Goal: Task Accomplishment & Management: Complete application form

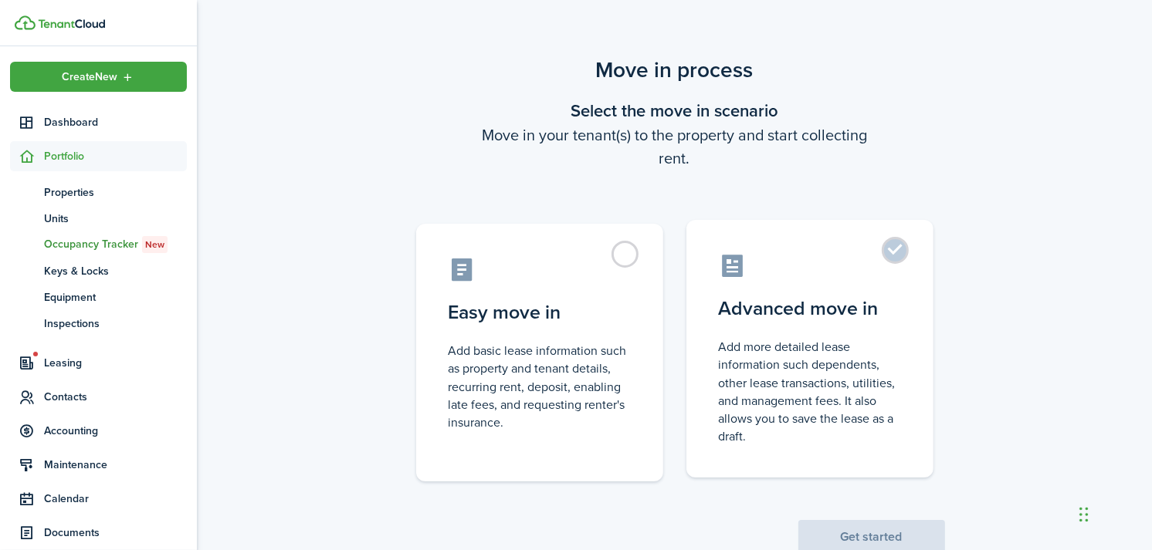
click at [827, 284] on label "Advanced move in Add more detailed lease information such dependents, other lea…" at bounding box center [809, 349] width 247 height 258
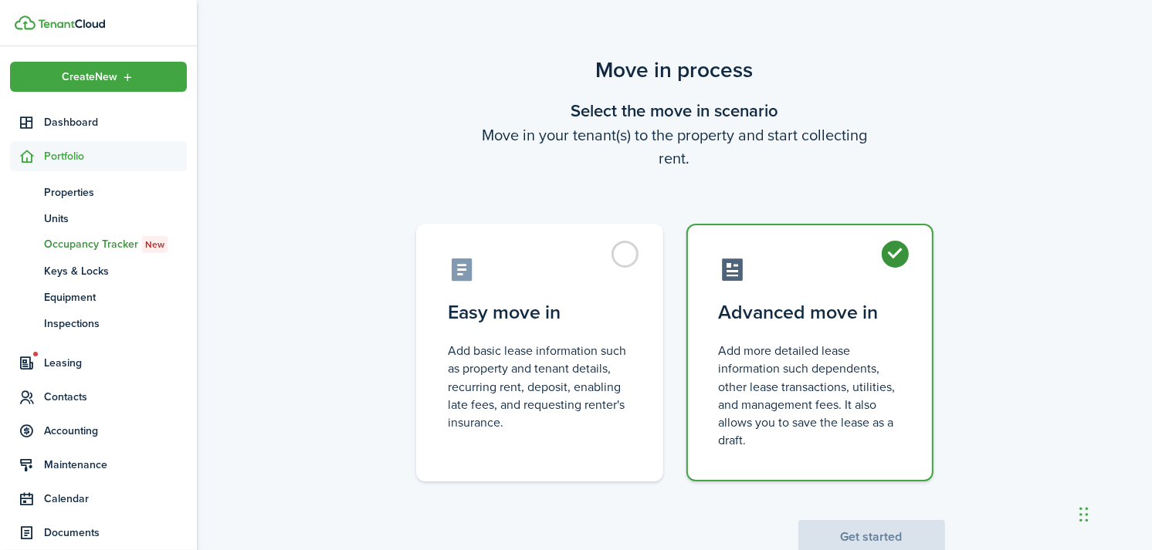
radio input "true"
click at [820, 537] on button "Get started" at bounding box center [871, 537] width 147 height 34
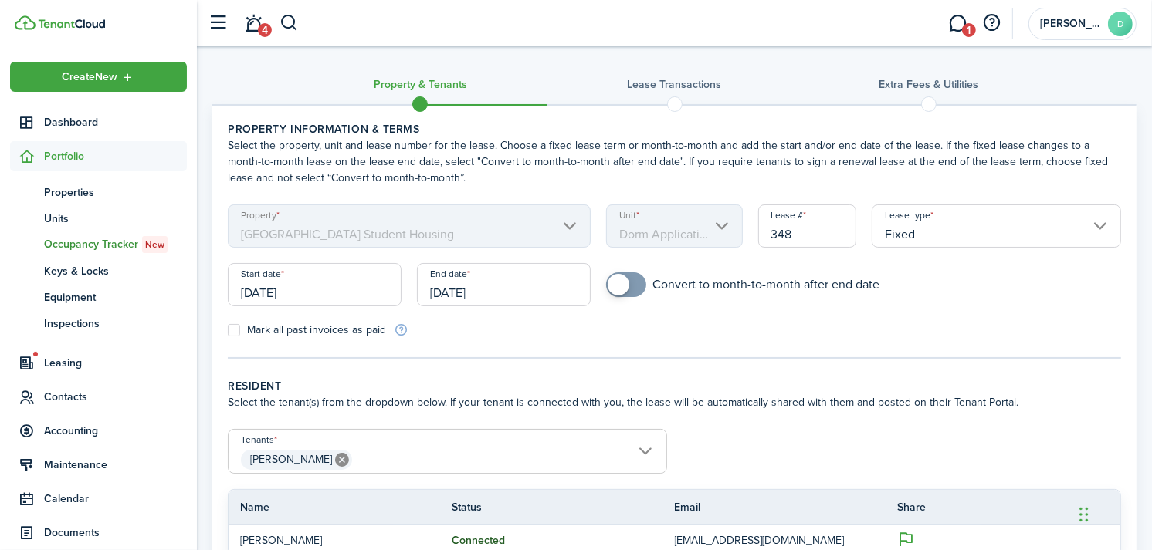
click at [943, 245] on input "Fixed" at bounding box center [995, 226] width 249 height 43
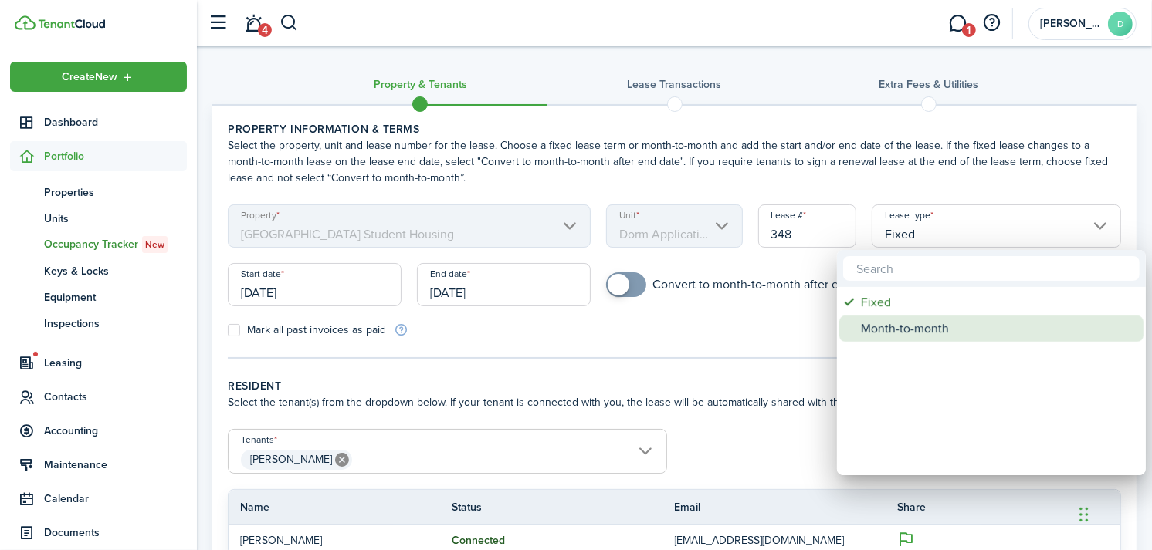
click at [906, 327] on div "Month-to-month" at bounding box center [997, 329] width 273 height 26
type input "Month-to-month"
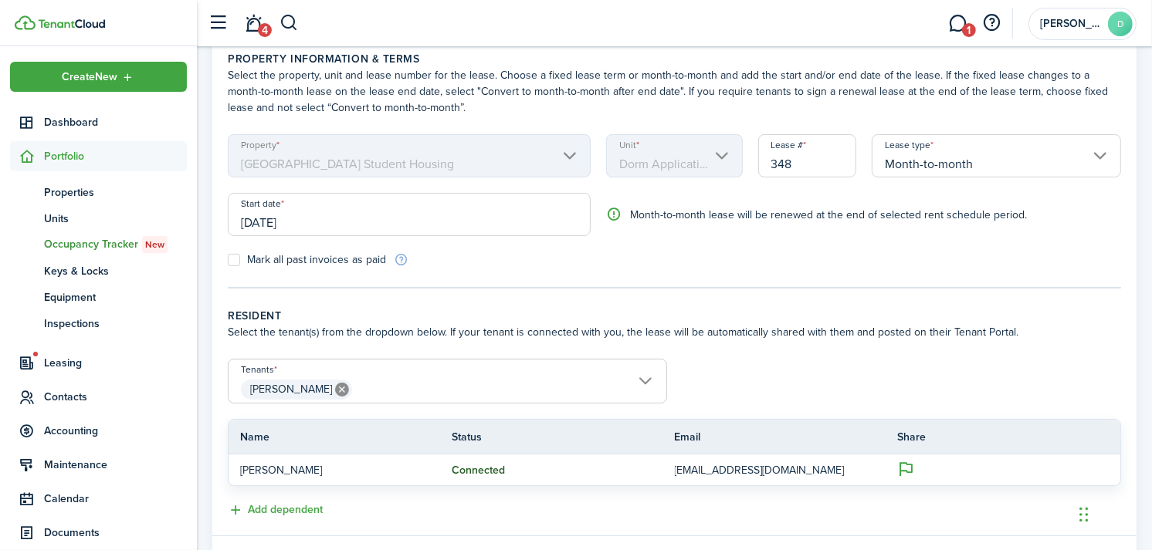
scroll to position [155, 0]
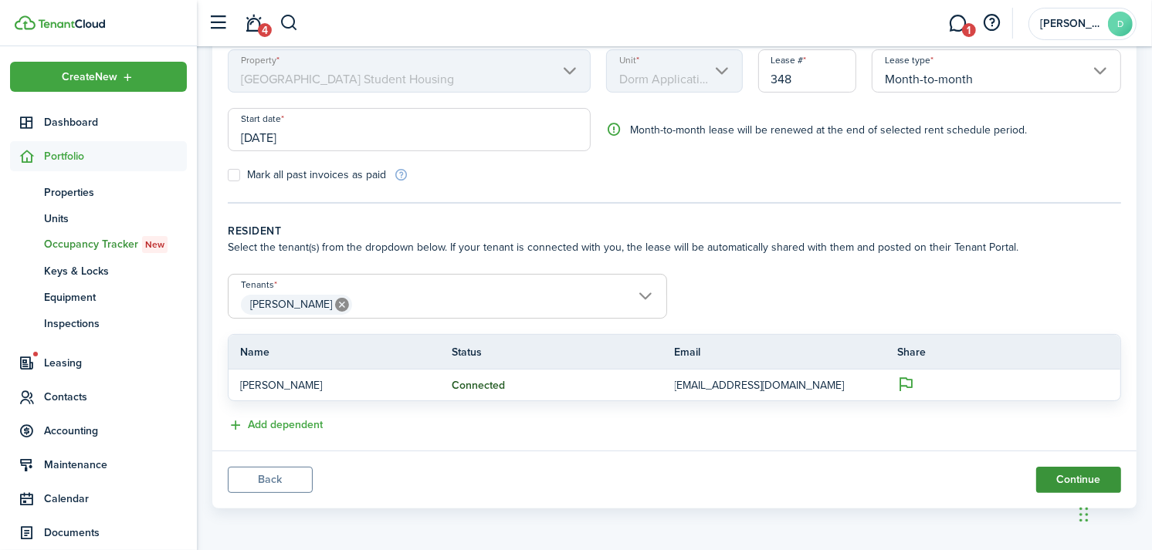
click at [1061, 480] on button "Continue" at bounding box center [1078, 480] width 85 height 26
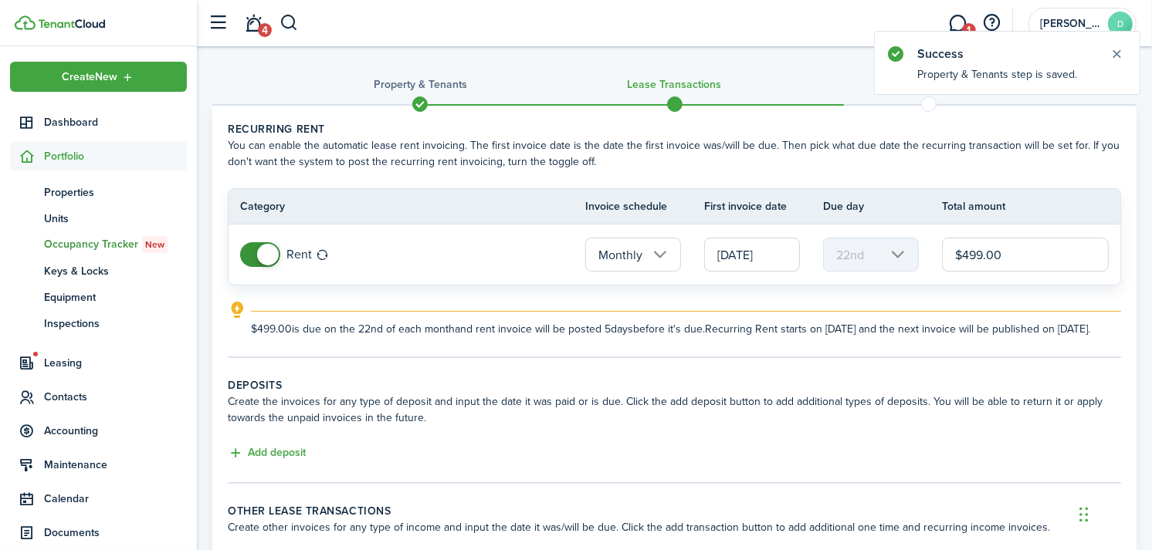
click at [749, 250] on input "[DATE]" at bounding box center [752, 255] width 96 height 34
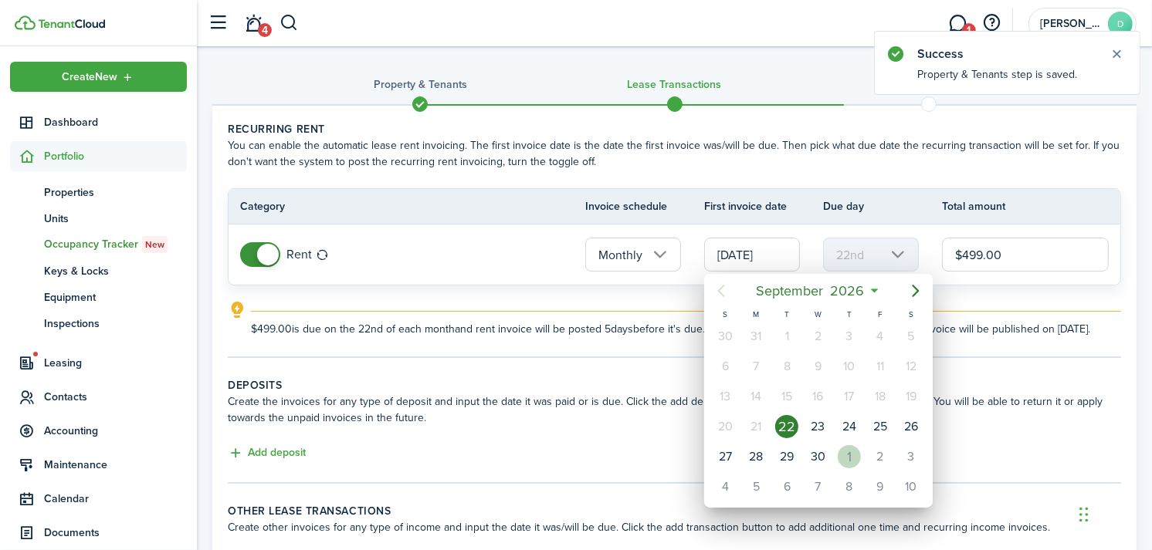
click at [847, 455] on div "1" at bounding box center [848, 456] width 23 height 23
type input "[DATE]"
type input "1st"
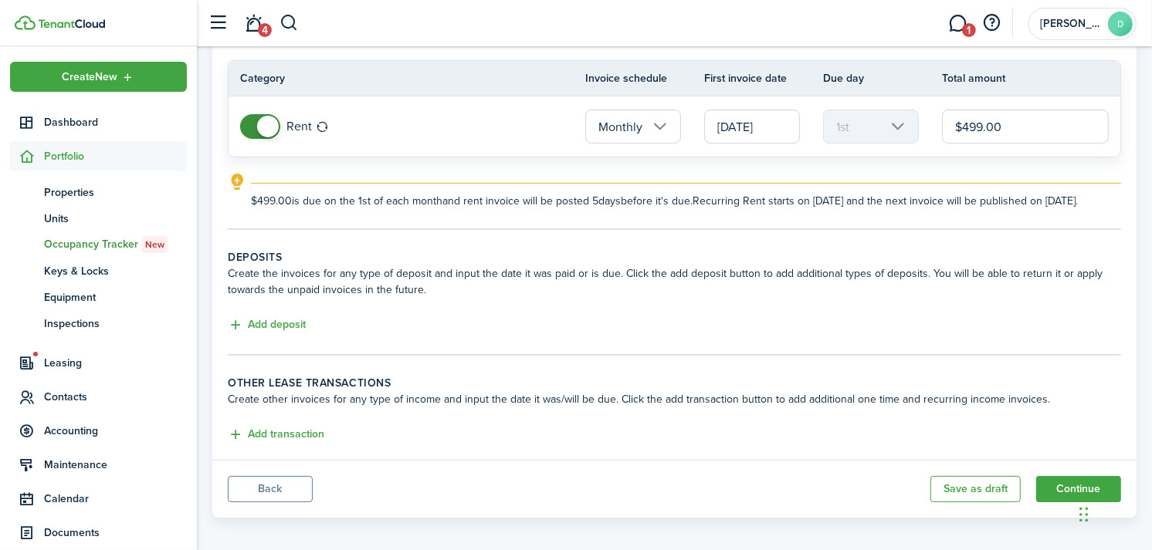
scroll to position [152, 0]
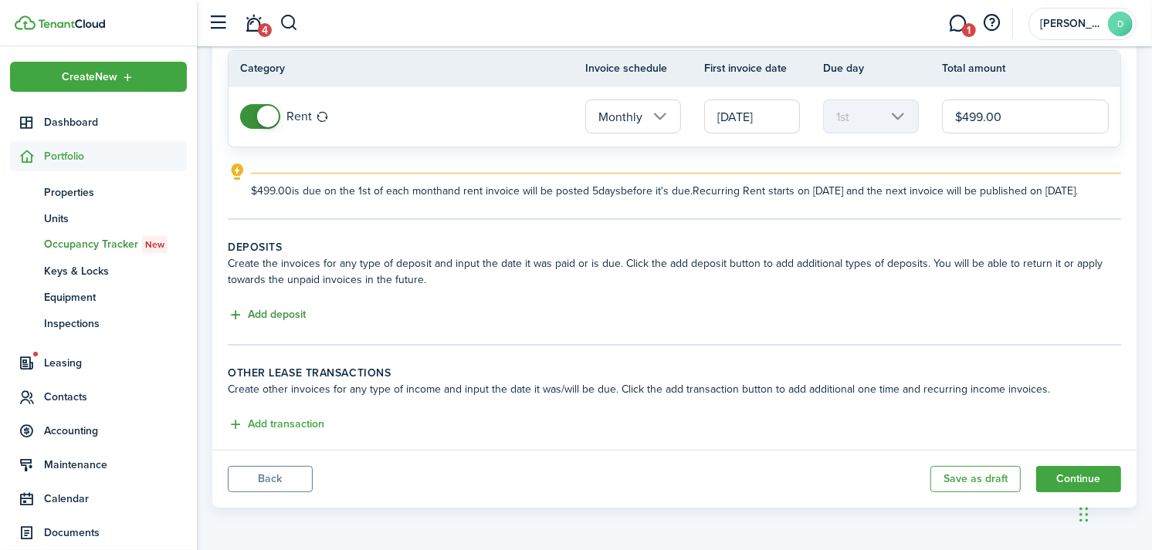
click at [286, 310] on button "Add deposit" at bounding box center [267, 315] width 78 height 18
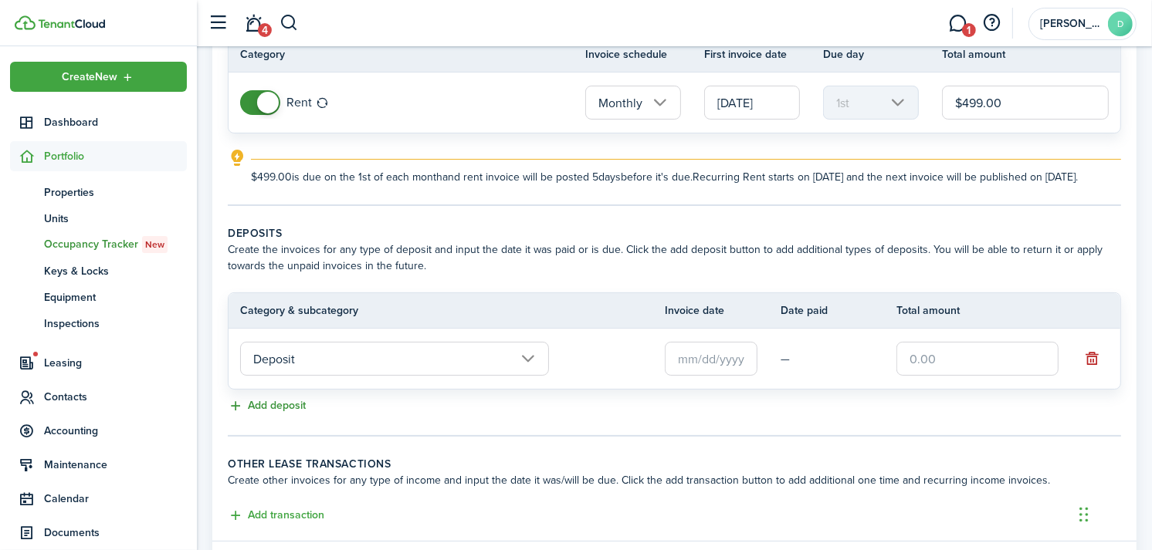
click at [286, 415] on button "Add deposit" at bounding box center [267, 407] width 78 height 18
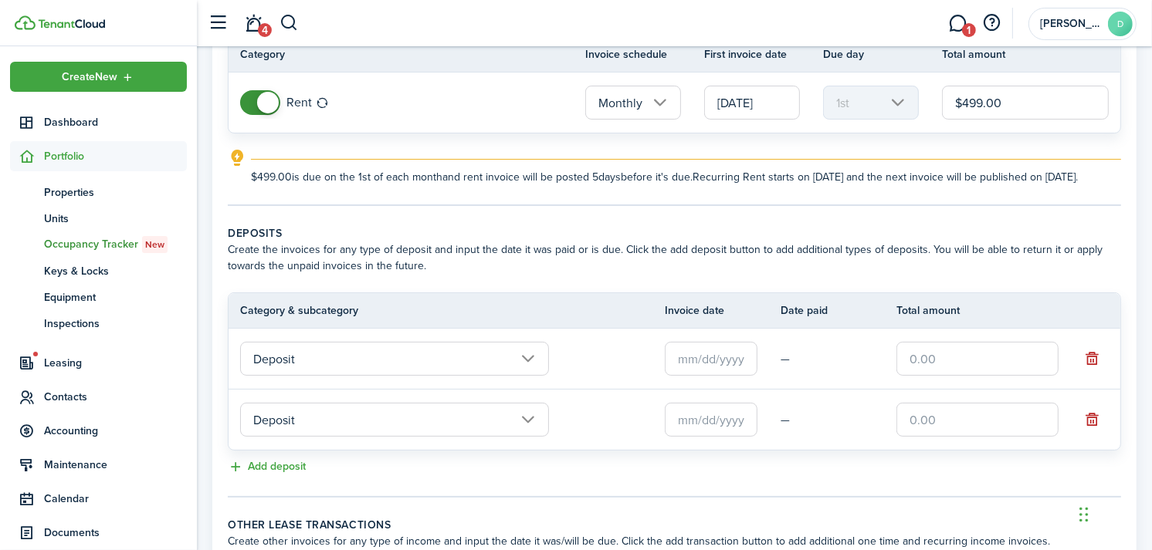
click at [350, 376] on input "Deposit" at bounding box center [394, 359] width 309 height 34
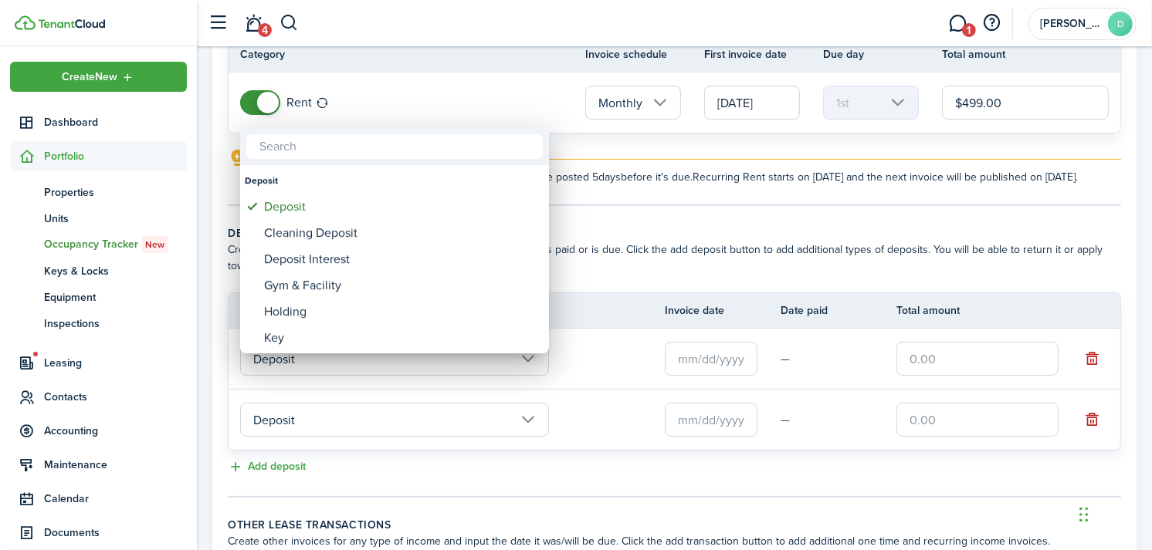
type input "e"
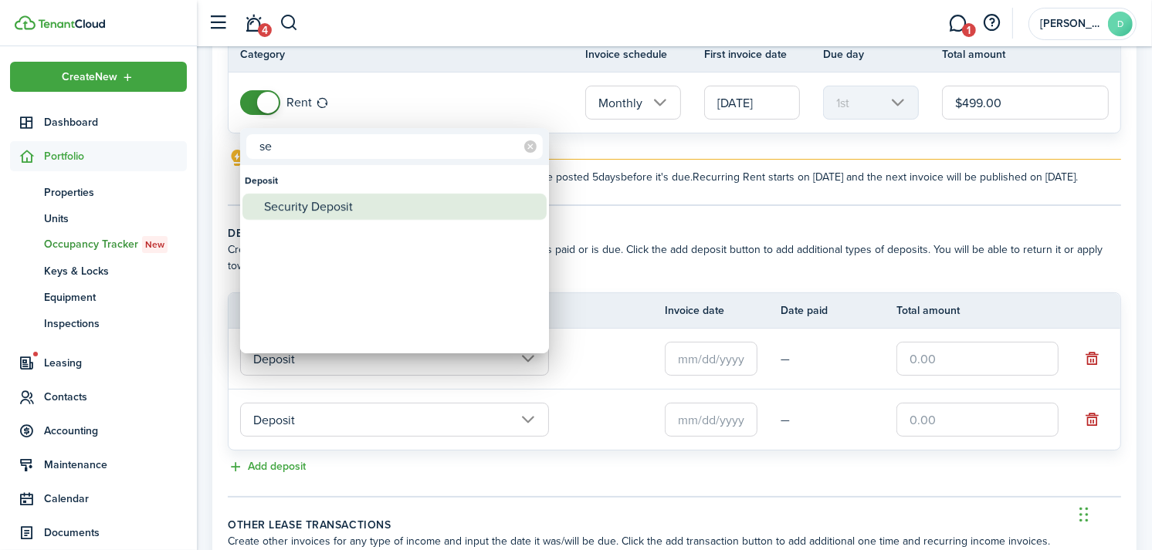
type input "se"
click at [323, 206] on div "Security Deposit" at bounding box center [400, 207] width 273 height 26
type input "Deposit / Security Deposit"
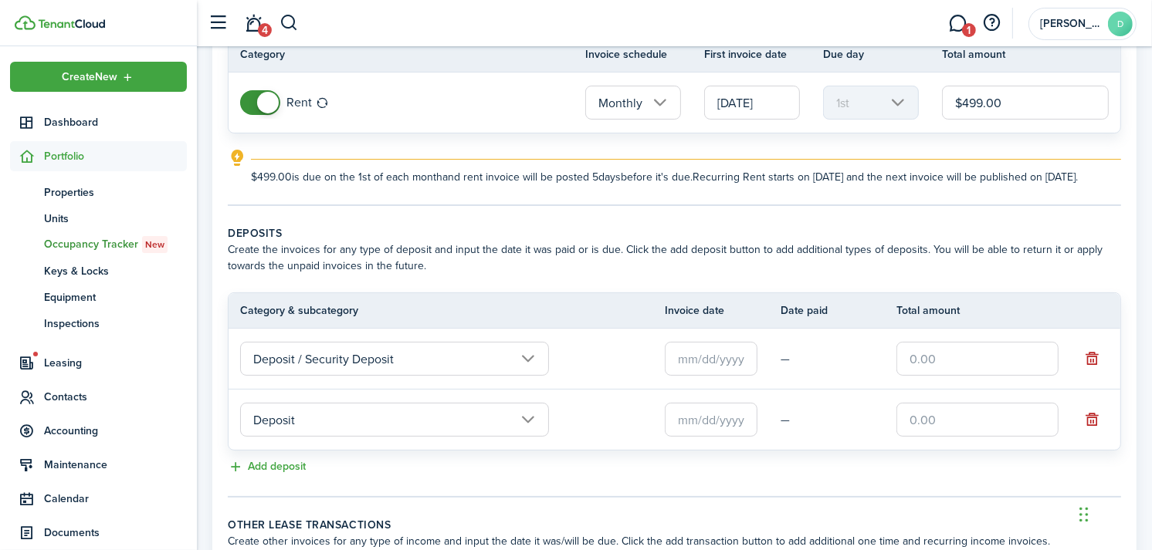
click at [311, 435] on input "Deposit" at bounding box center [394, 420] width 309 height 34
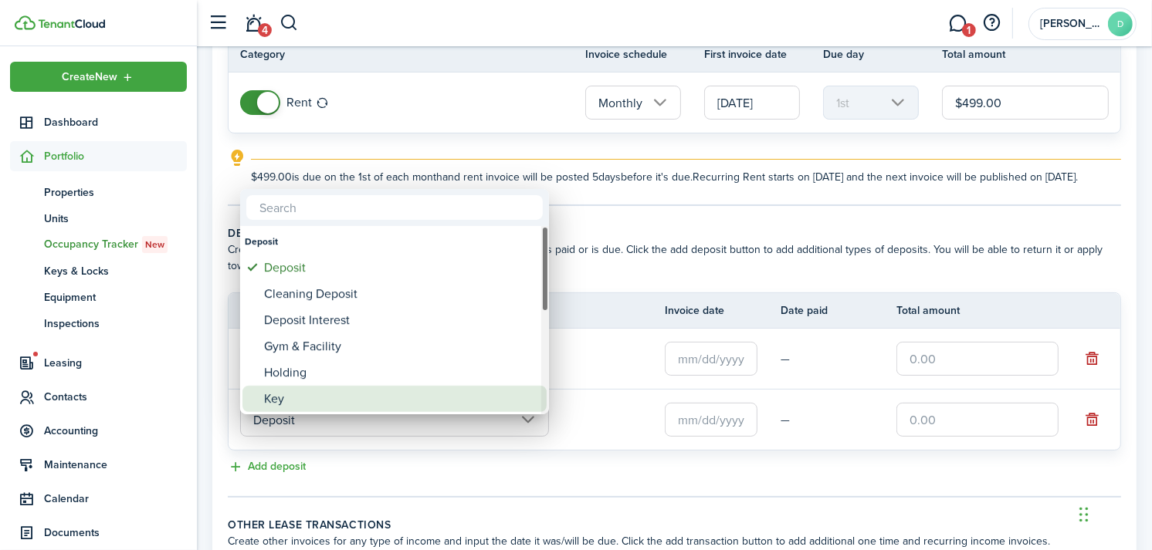
click at [282, 409] on div "Key" at bounding box center [400, 399] width 273 height 26
type input "Deposit / Key"
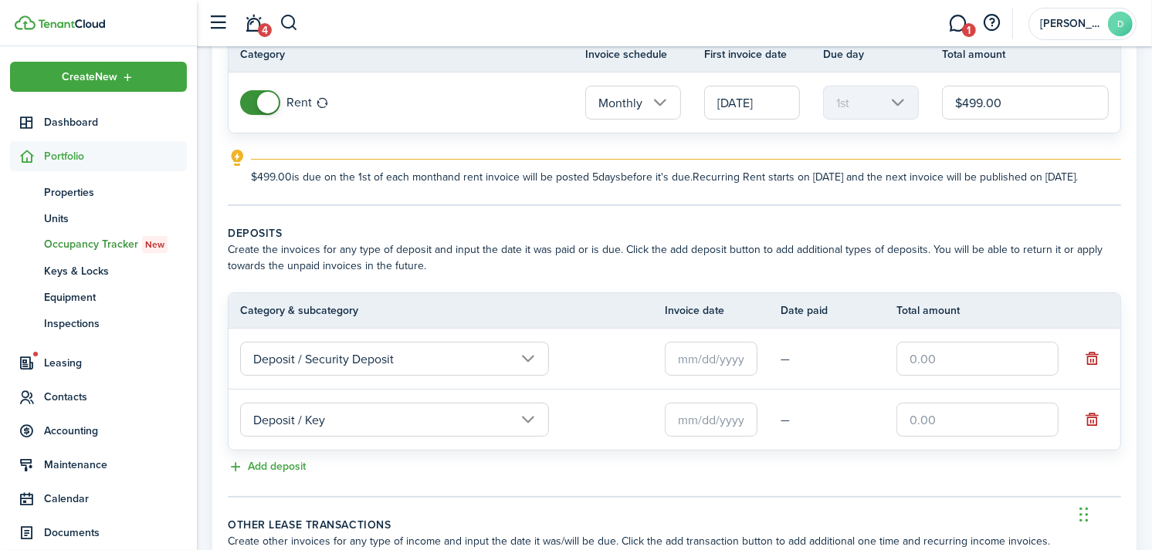
click at [731, 366] on input "text" at bounding box center [711, 359] width 93 height 34
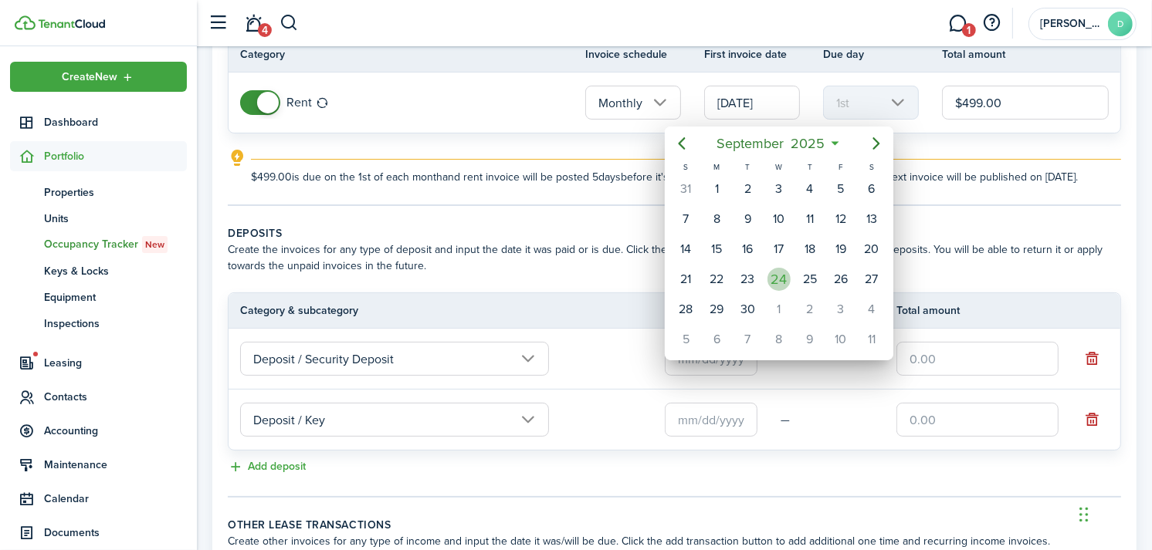
click at [778, 272] on div "24" at bounding box center [778, 279] width 23 height 23
type input "[DATE]"
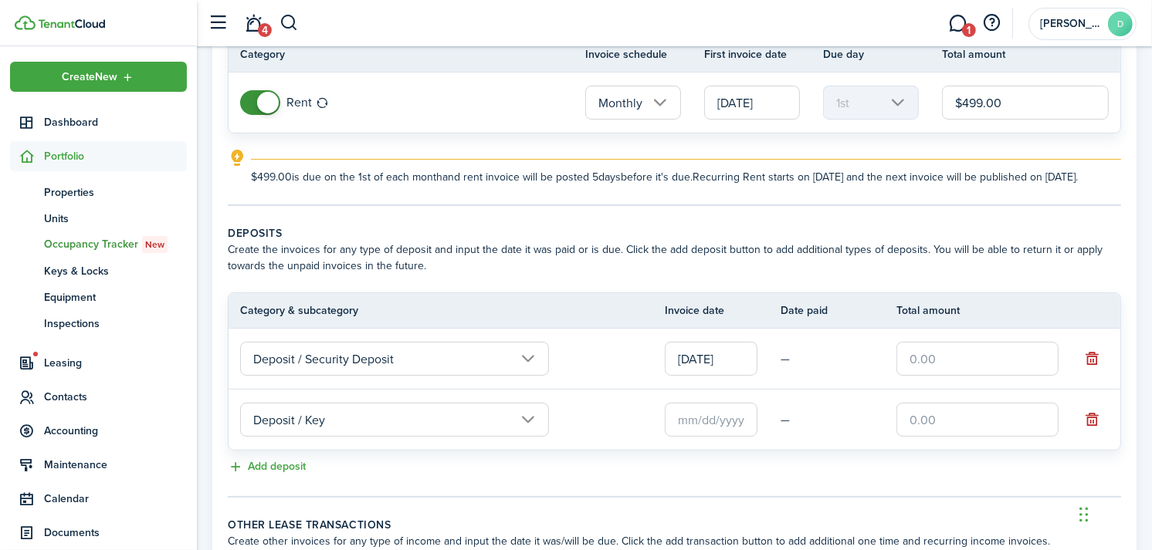
click at [922, 364] on input "text" at bounding box center [977, 359] width 162 height 34
type input "$499.00"
type input "$20.00"
click at [689, 437] on input "text" at bounding box center [711, 420] width 93 height 34
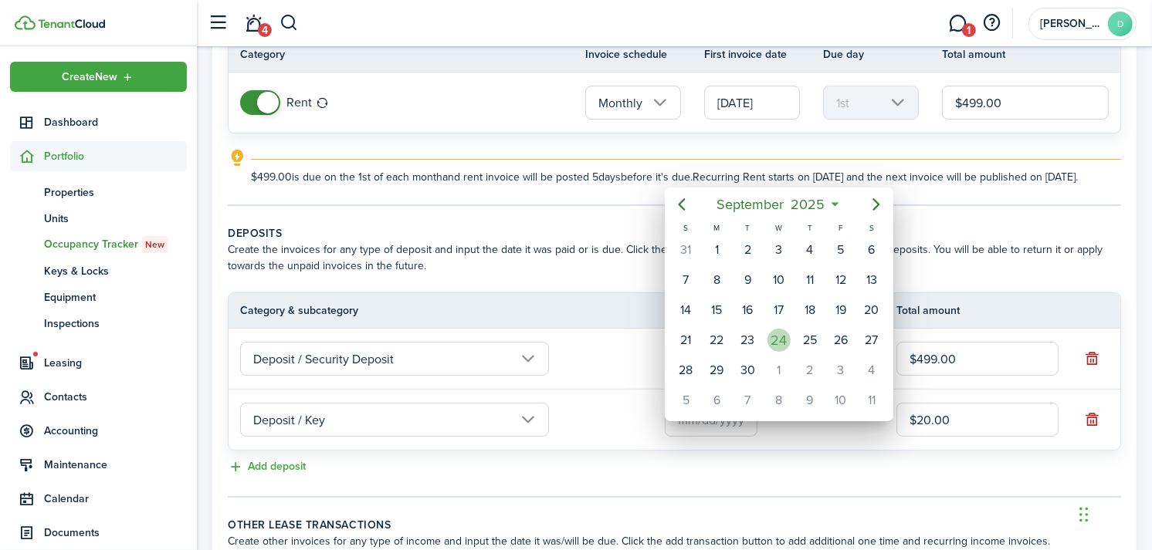
click at [777, 329] on div "24" at bounding box center [778, 340] width 23 height 23
type input "[DATE]"
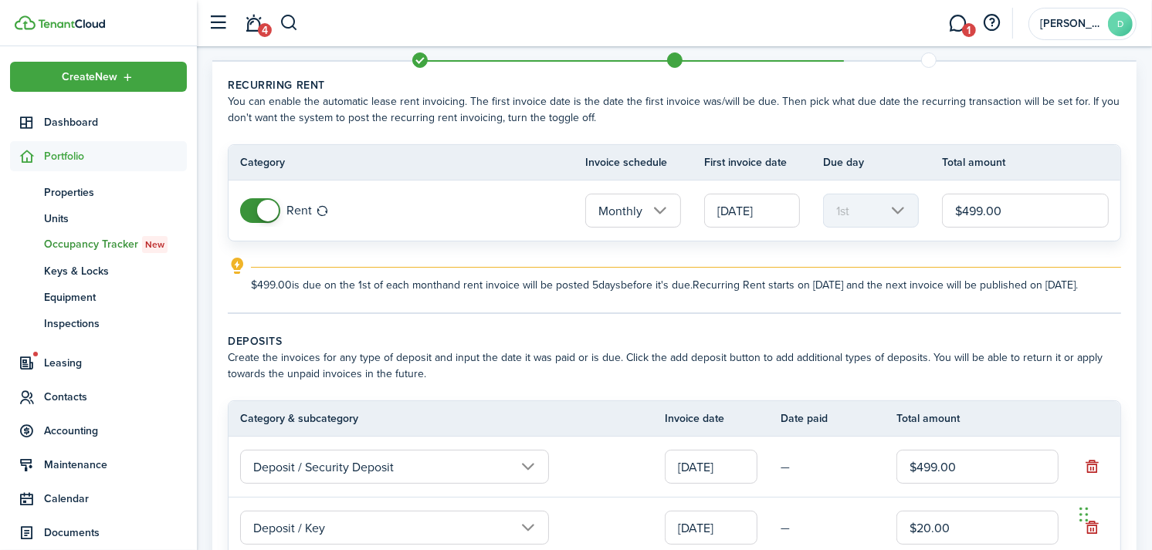
scroll to position [319, 0]
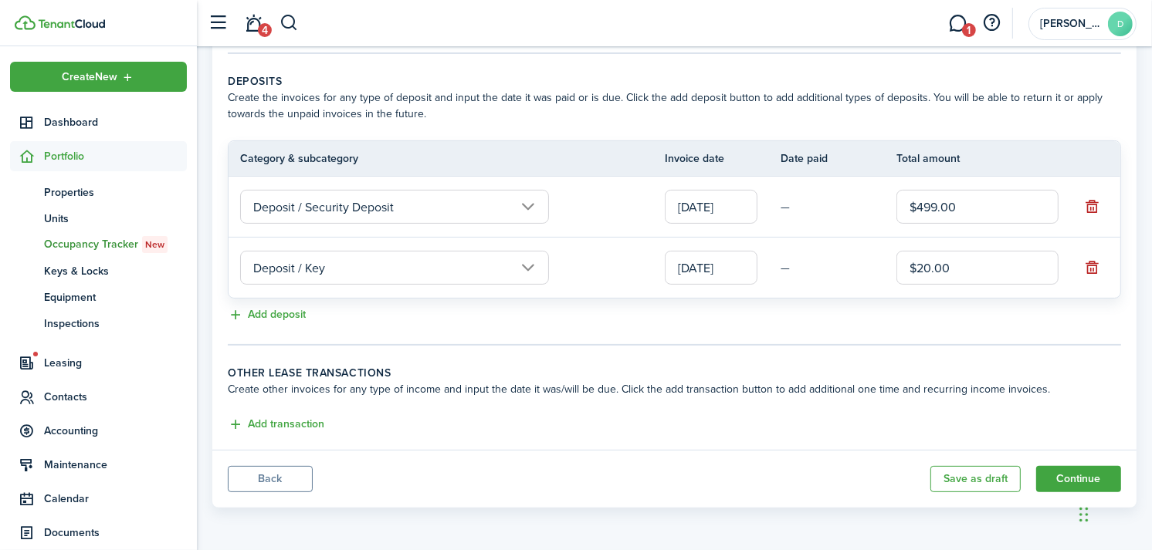
click at [274, 472] on button "Back" at bounding box center [270, 479] width 85 height 26
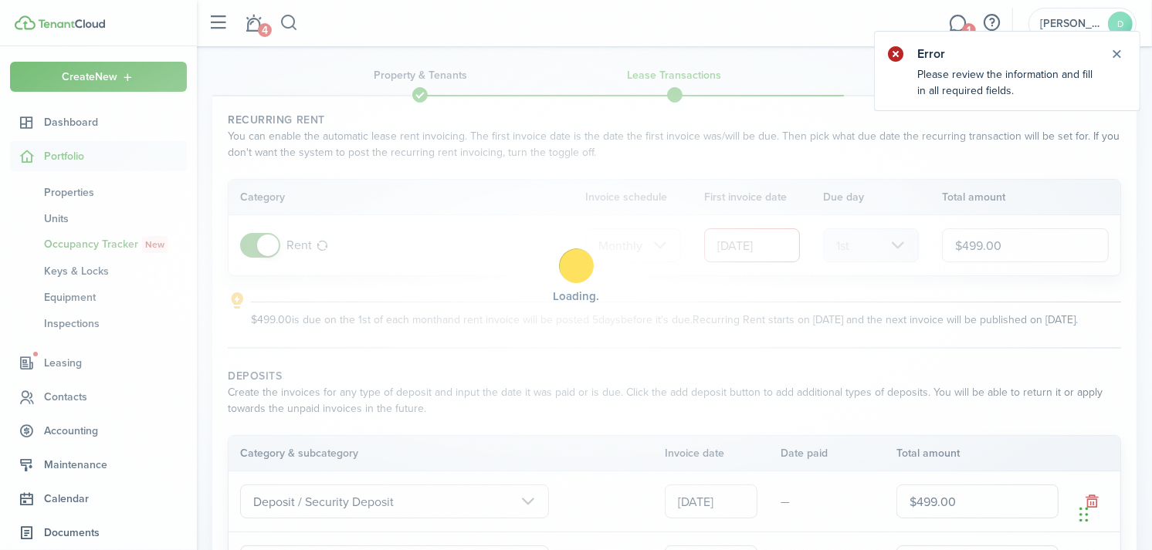
scroll to position [0, 0]
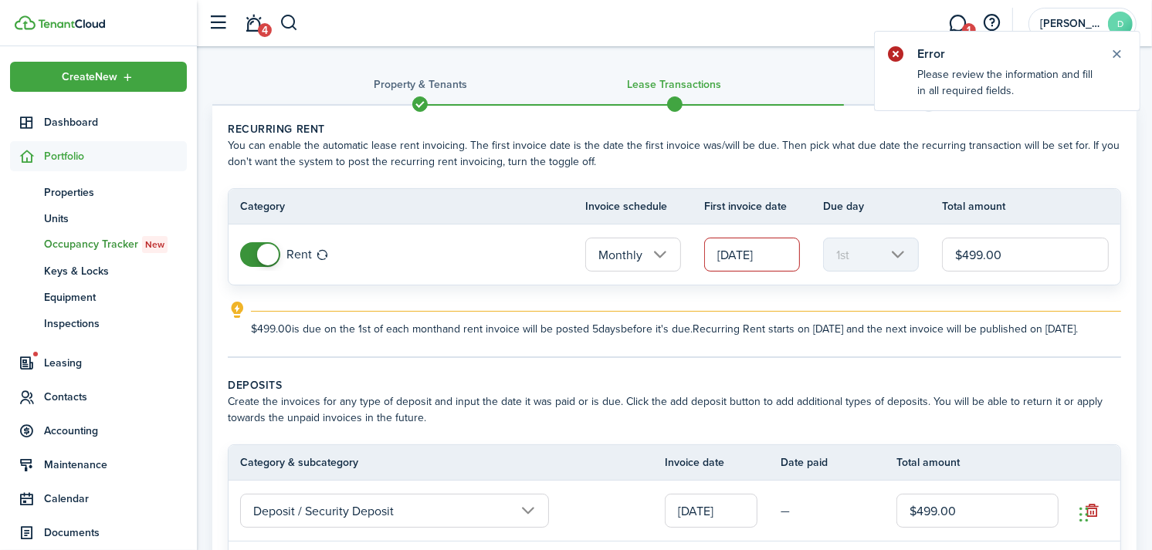
click at [767, 250] on input "[DATE]" at bounding box center [752, 255] width 96 height 34
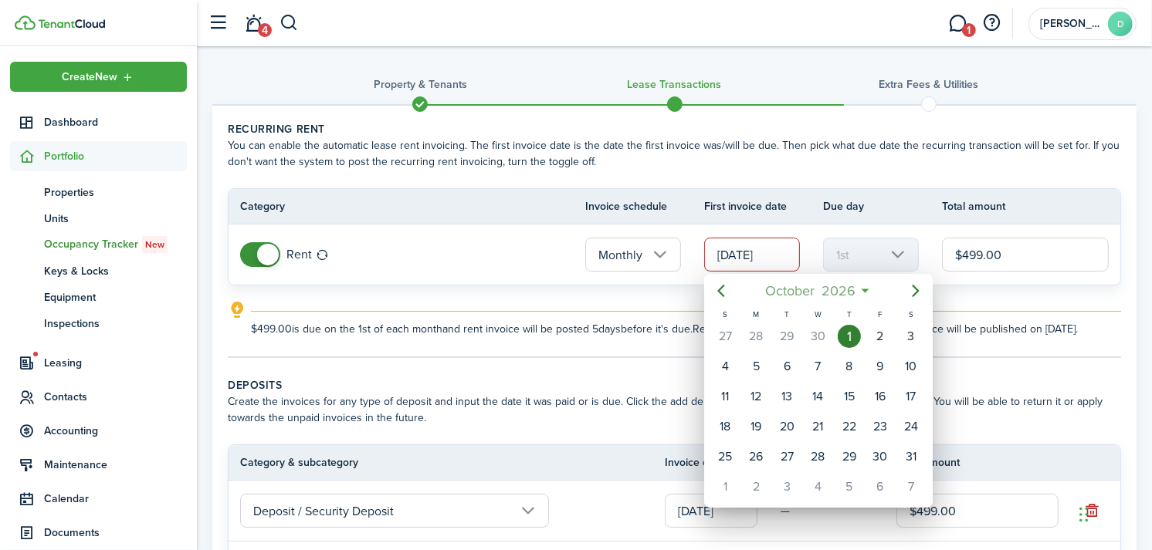
click at [853, 283] on span "2026" at bounding box center [838, 291] width 41 height 28
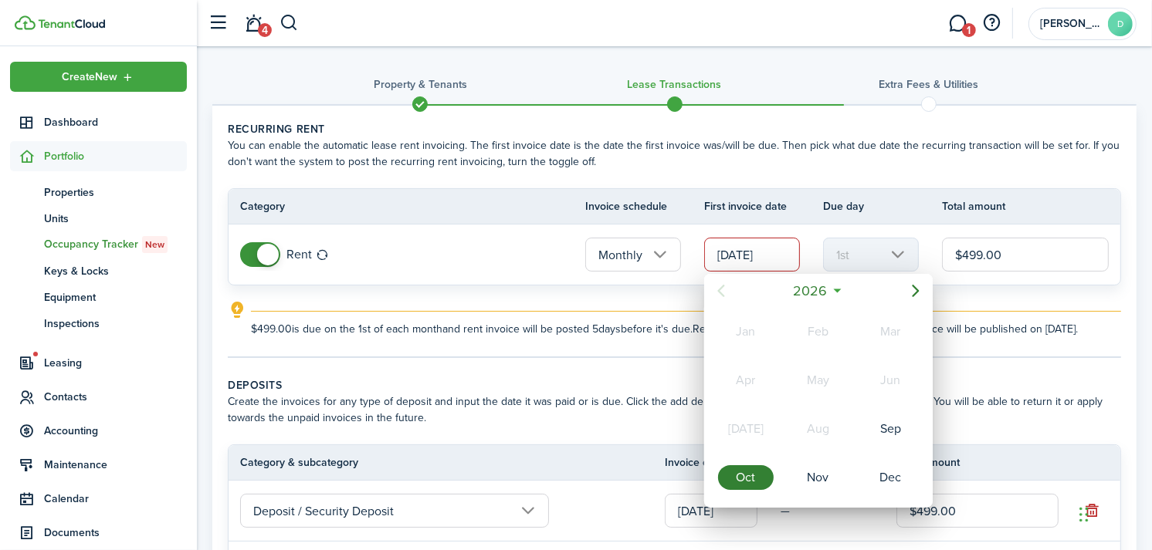
click at [837, 289] on icon at bounding box center [837, 290] width 16 height 15
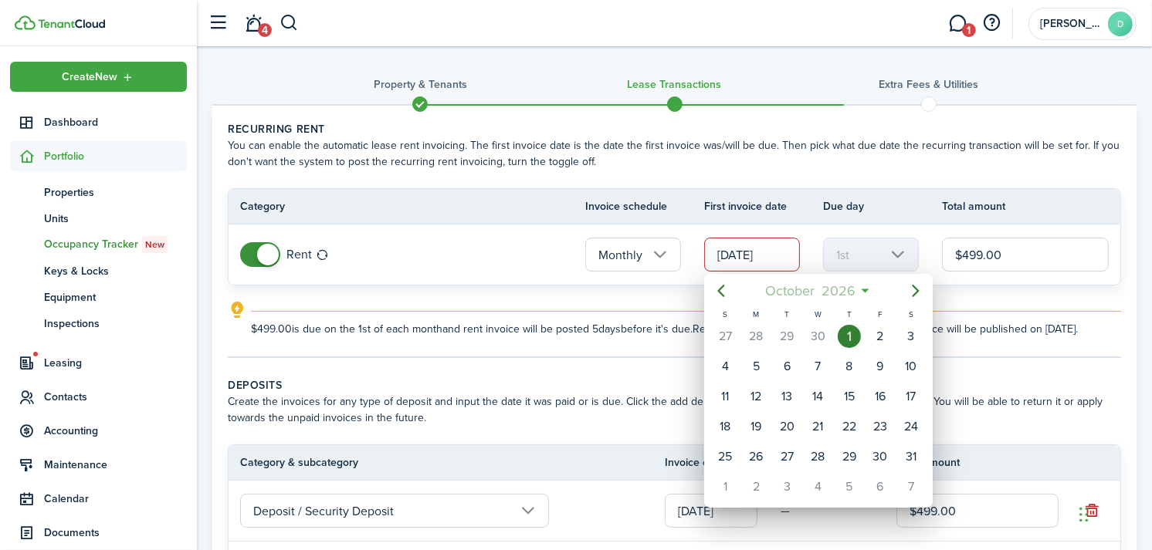
click at [837, 290] on span "2026" at bounding box center [838, 291] width 41 height 28
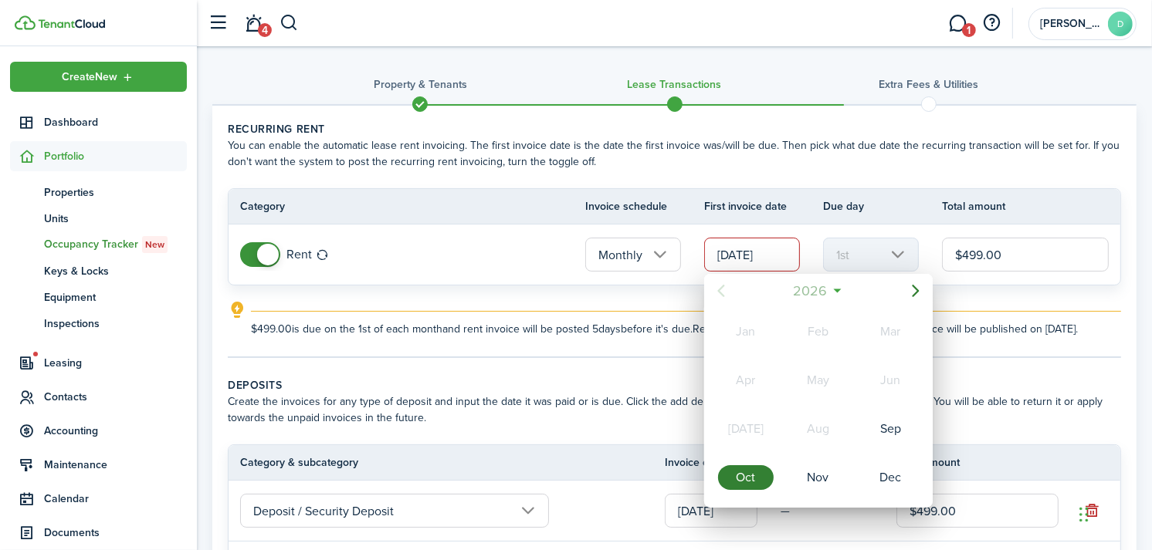
click at [827, 289] on span "2026" at bounding box center [810, 291] width 41 height 28
click at [827, 425] on div "2025" at bounding box center [818, 429] width 56 height 25
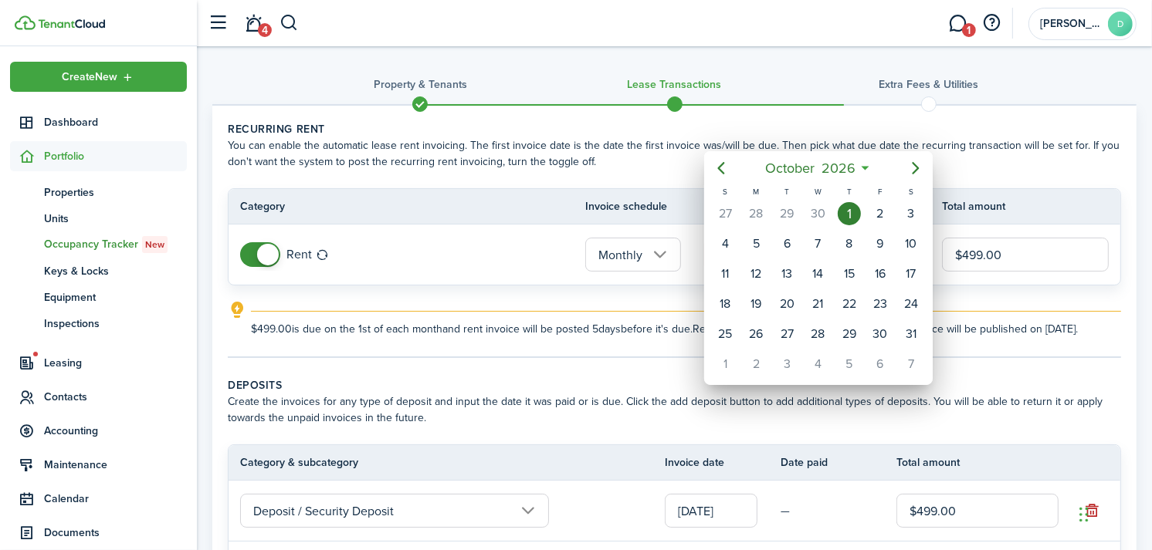
scroll to position [319, 0]
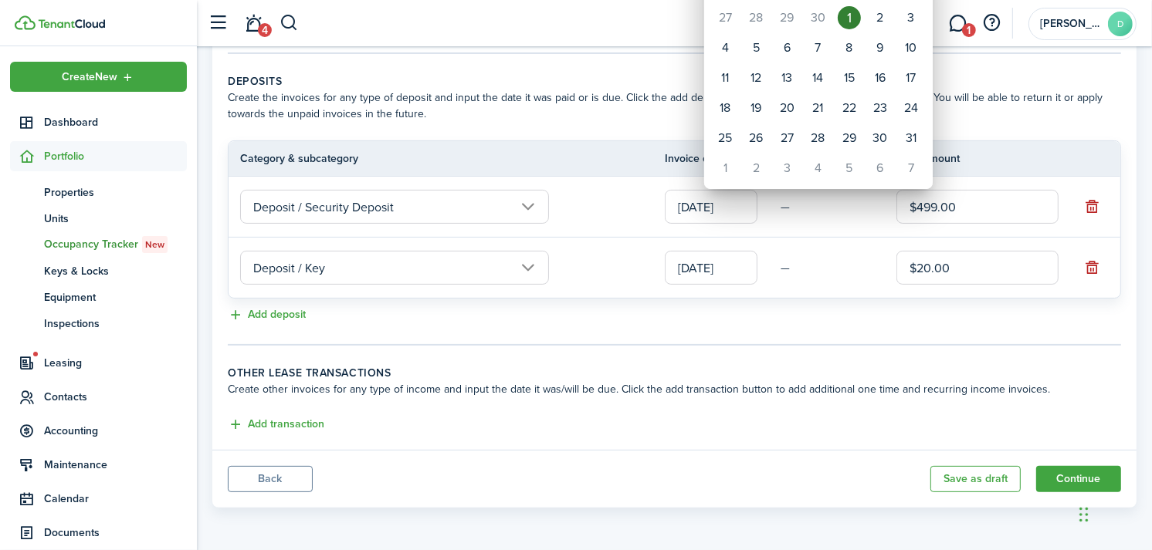
click at [249, 480] on div at bounding box center [576, 275] width 1399 height 797
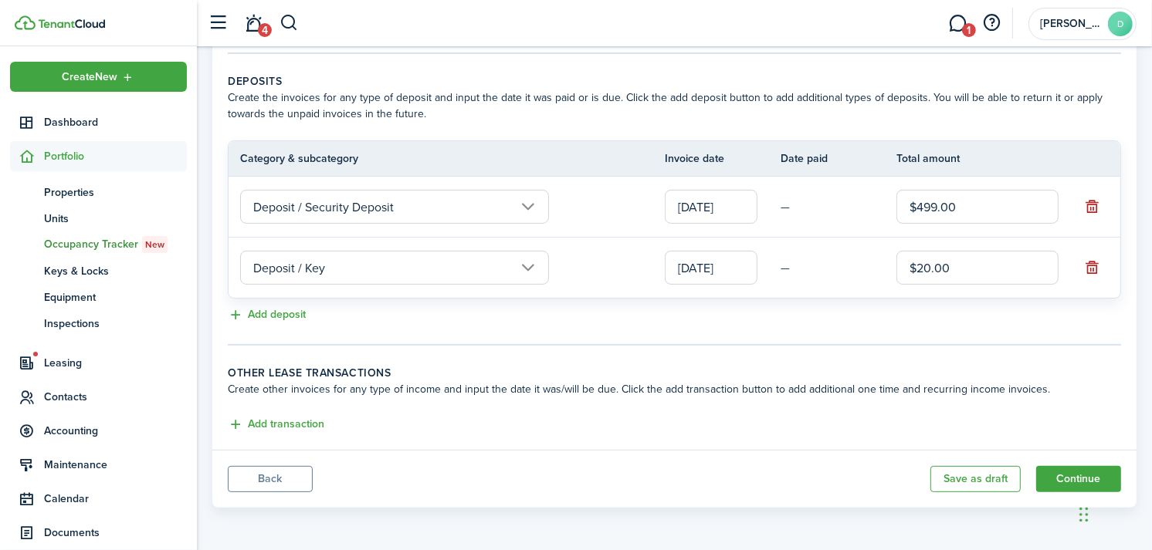
scroll to position [0, 0]
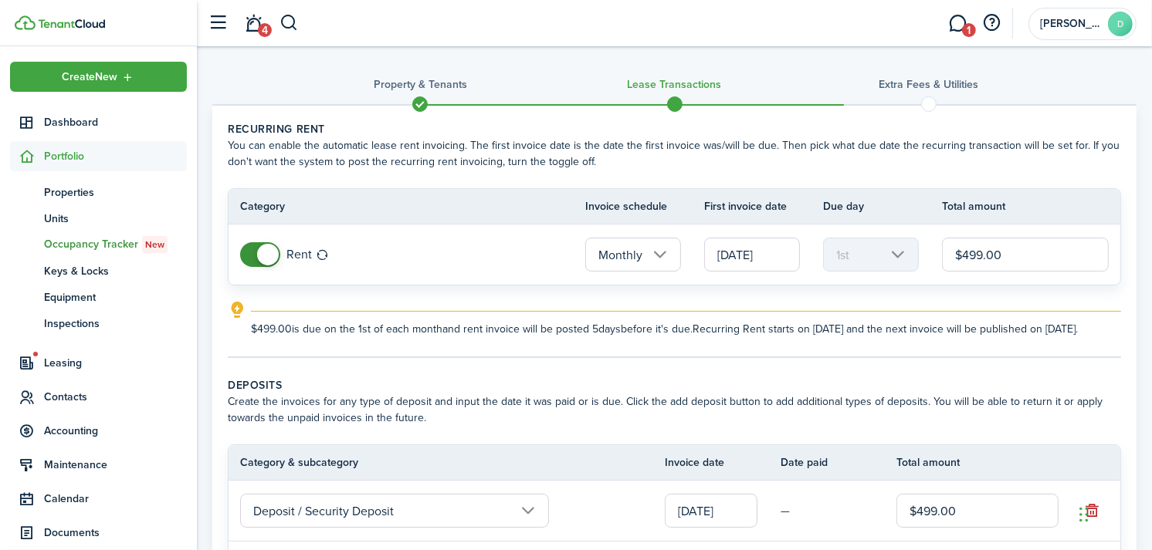
click at [249, 471] on th "Category & subcategory" at bounding box center [446, 463] width 436 height 16
click at [767, 255] on input "[DATE]" at bounding box center [752, 255] width 96 height 34
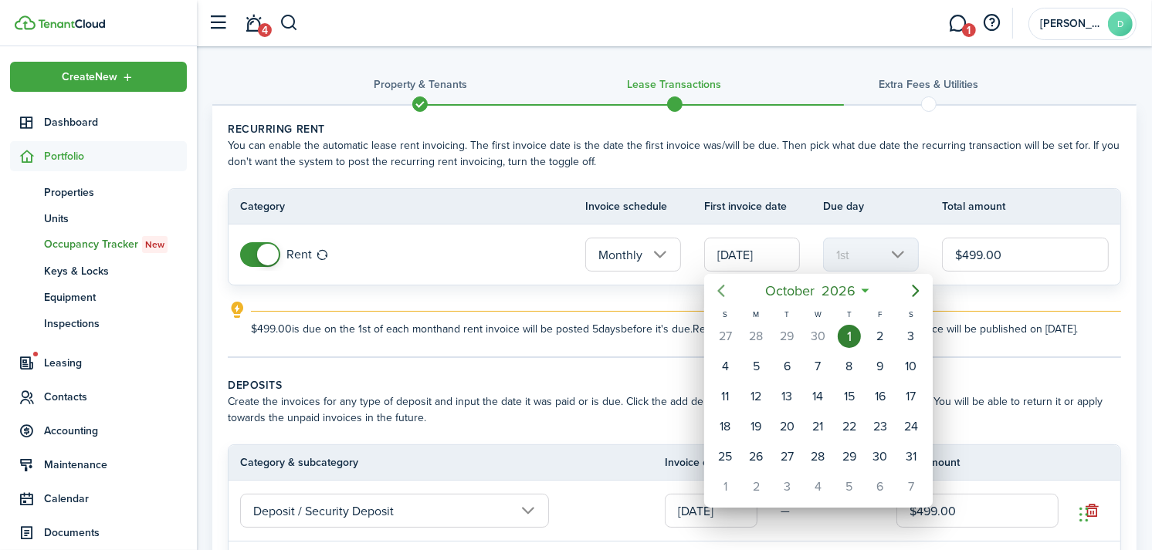
click at [719, 287] on icon "Previous page" at bounding box center [721, 291] width 19 height 19
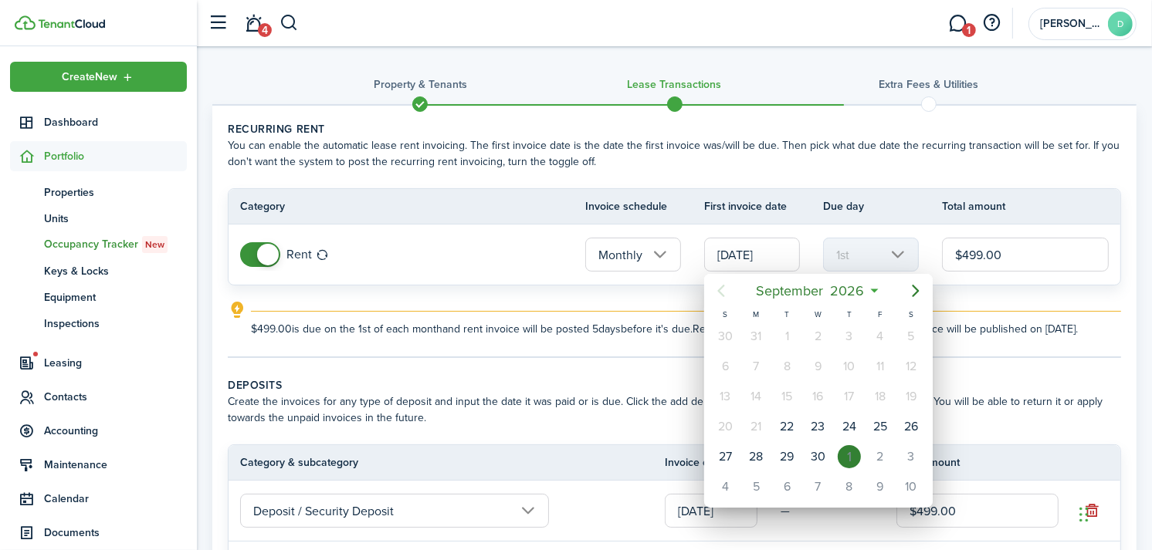
click at [719, 287] on icon "Previous page" at bounding box center [721, 291] width 19 height 19
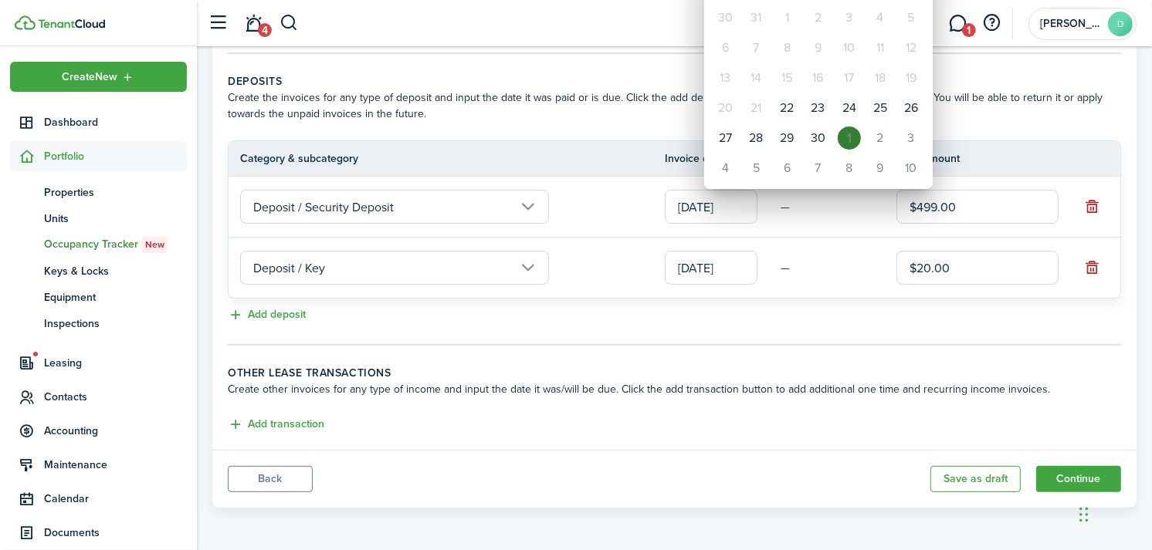
scroll to position [157, 0]
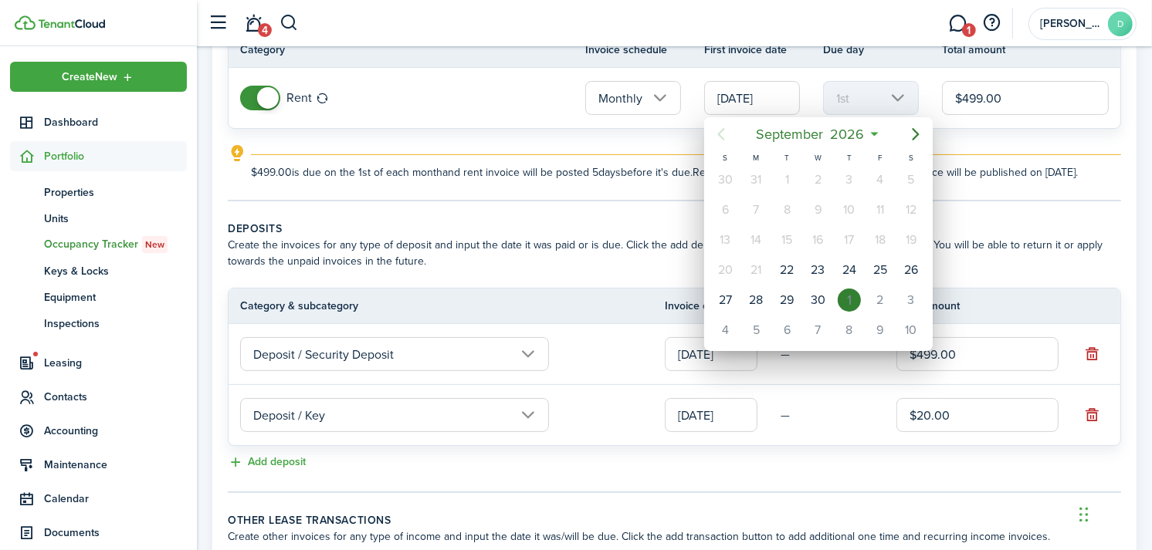
click at [559, 226] on div at bounding box center [576, 275] width 1399 height 797
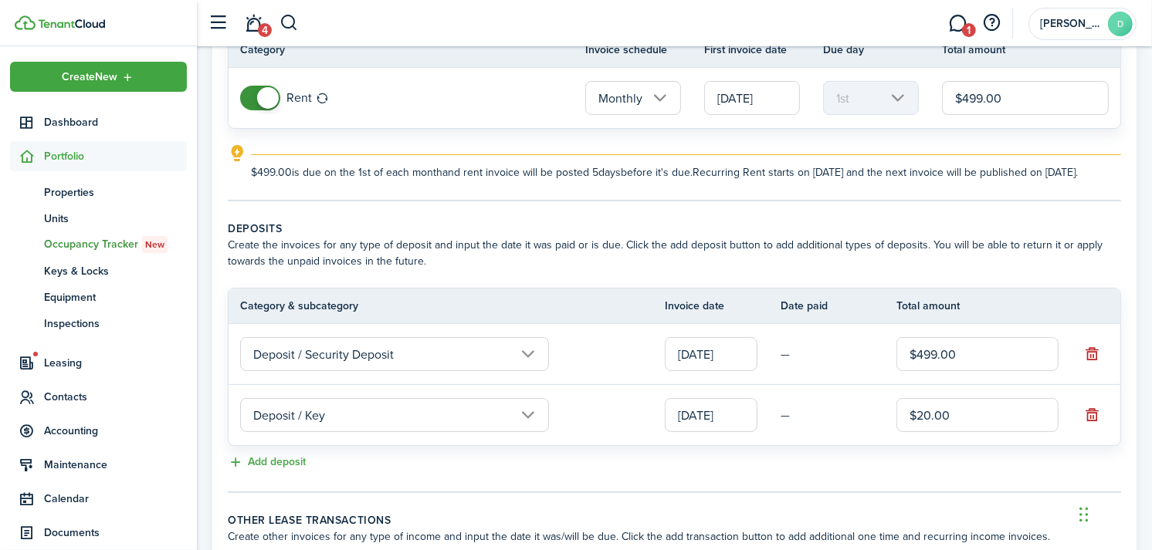
scroll to position [0, 0]
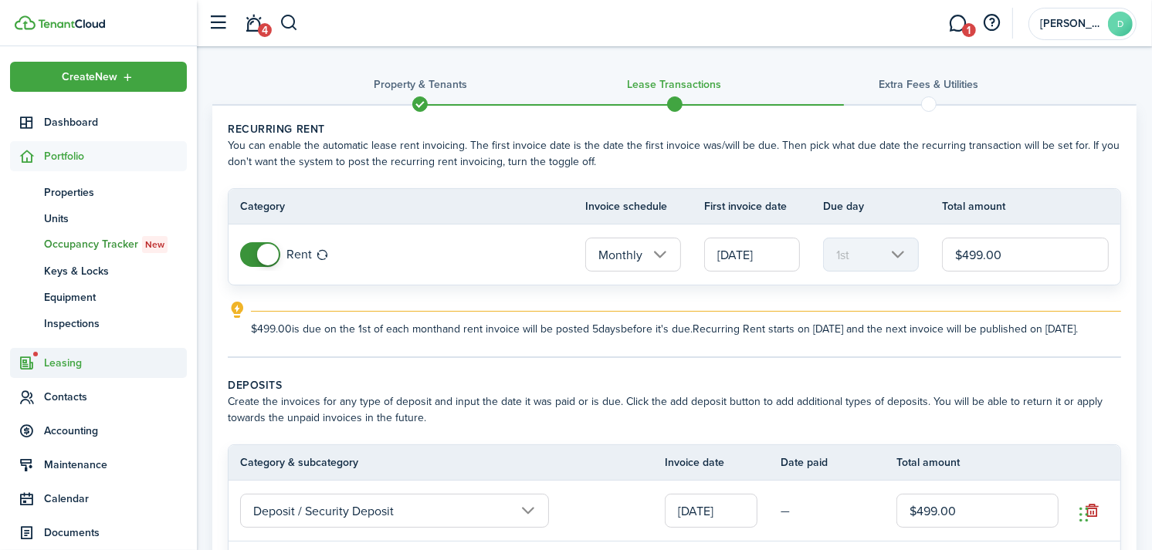
click at [66, 360] on span "Leasing" at bounding box center [115, 363] width 143 height 16
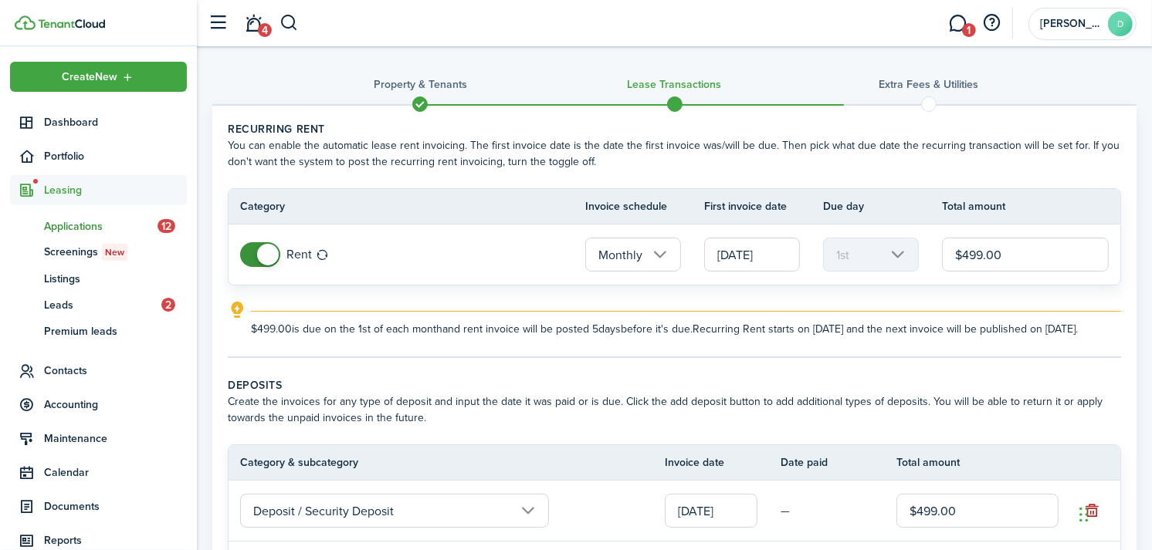
click at [103, 224] on span "Applications" at bounding box center [100, 226] width 113 height 16
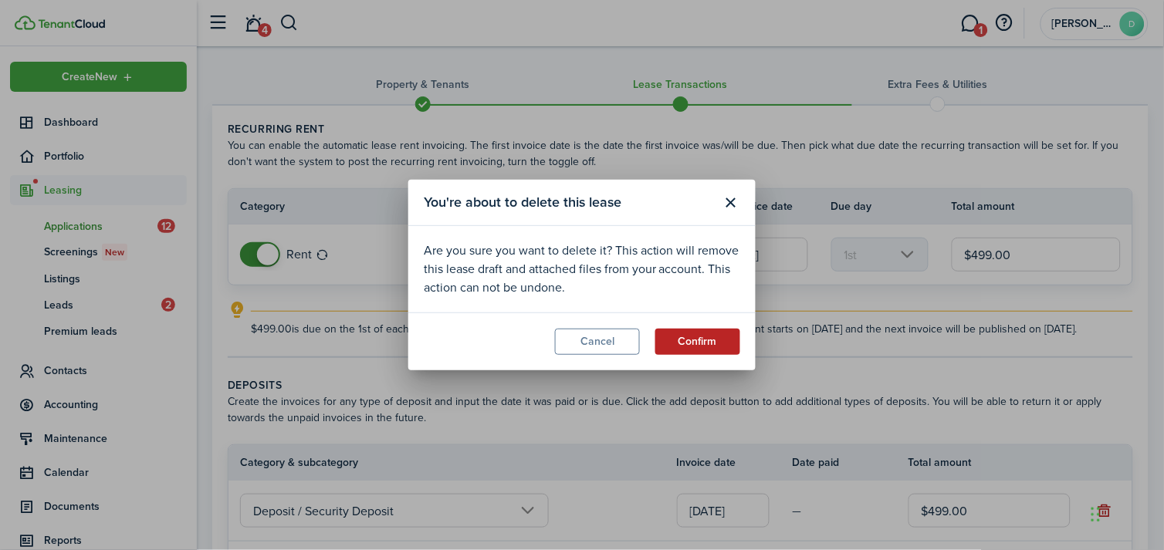
click at [704, 345] on button "Confirm" at bounding box center [697, 342] width 85 height 26
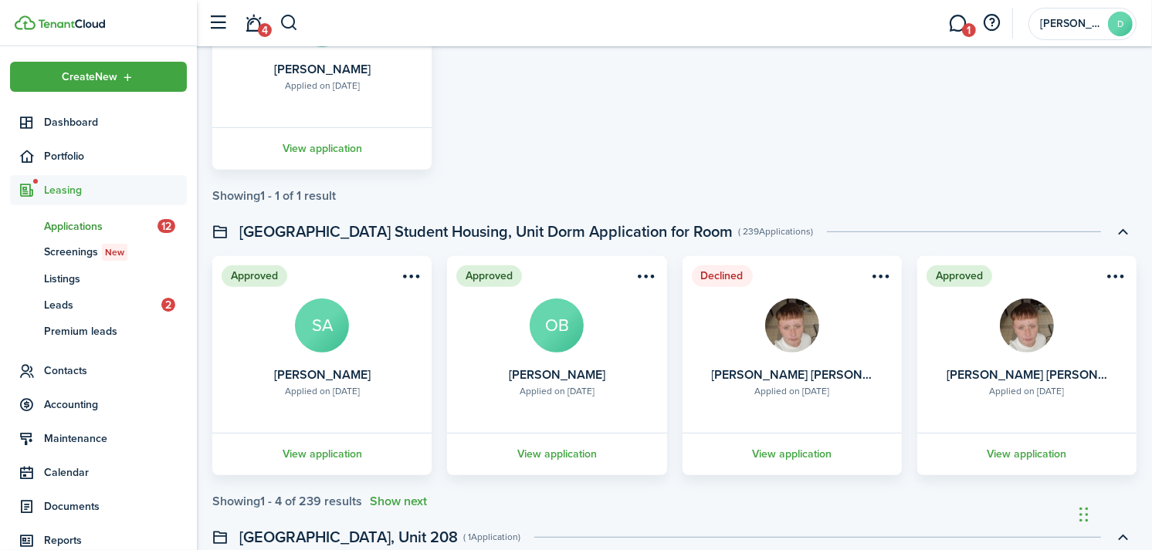
scroll to position [580, 0]
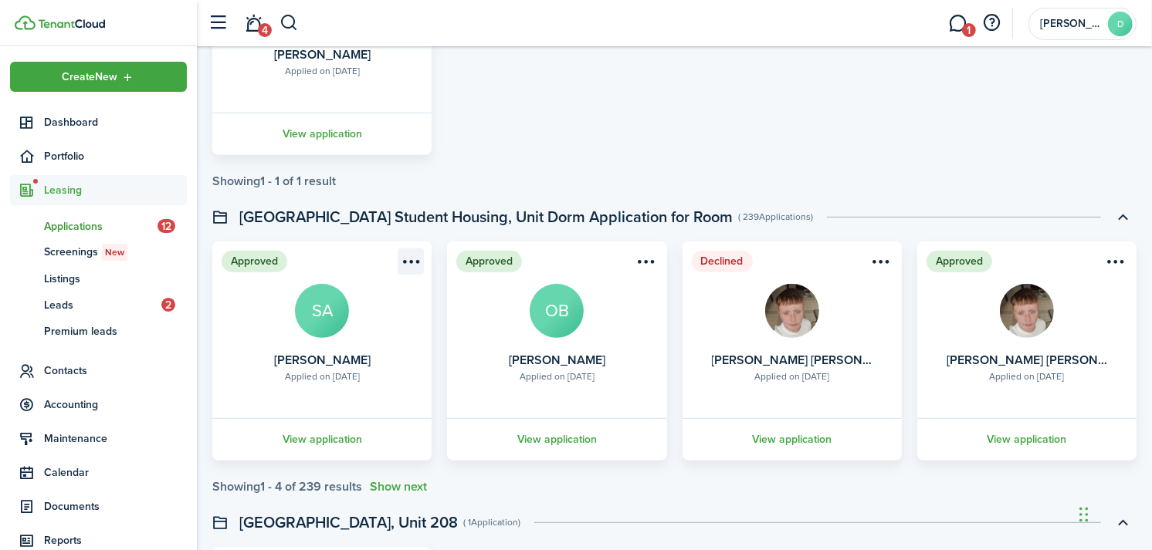
click at [405, 257] on menu-btn-icon "Open menu" at bounding box center [411, 262] width 26 height 26
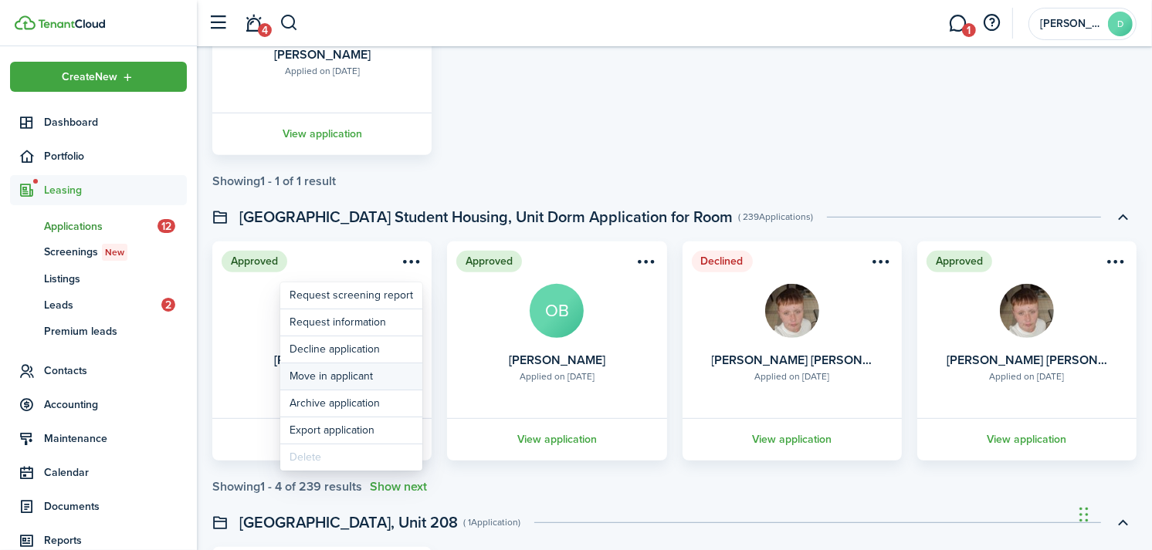
click at [364, 373] on button "Move in applicant" at bounding box center [351, 377] width 142 height 26
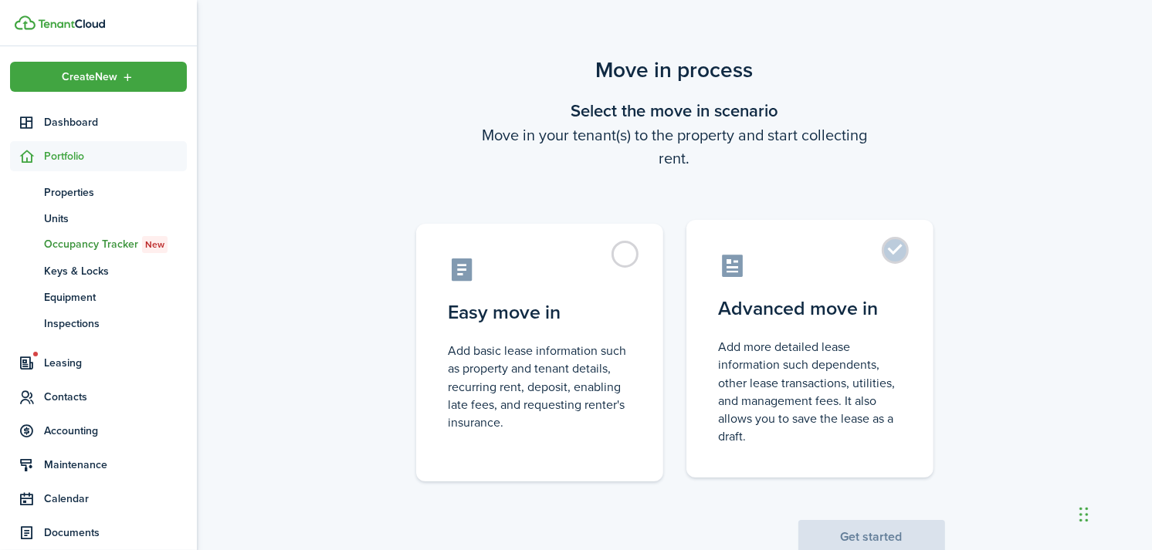
click at [885, 345] on control-radio-card-description "Add more detailed lease information such dependents, other lease transactions, …" at bounding box center [810, 391] width 182 height 107
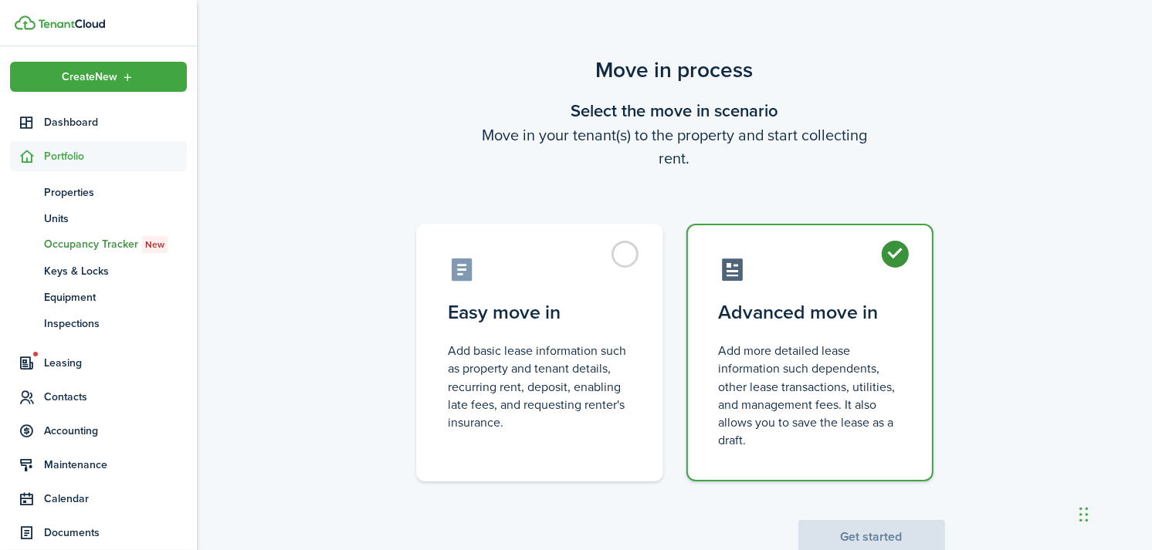
radio input "true"
click at [872, 533] on button "Get started" at bounding box center [871, 537] width 147 height 34
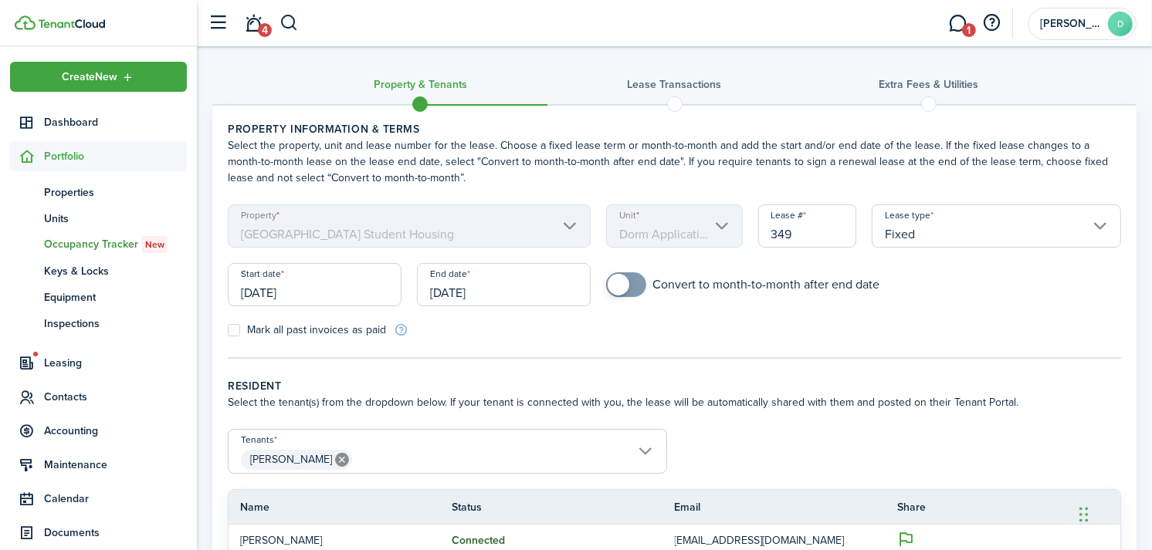
click at [968, 233] on input "Fixed" at bounding box center [995, 226] width 249 height 43
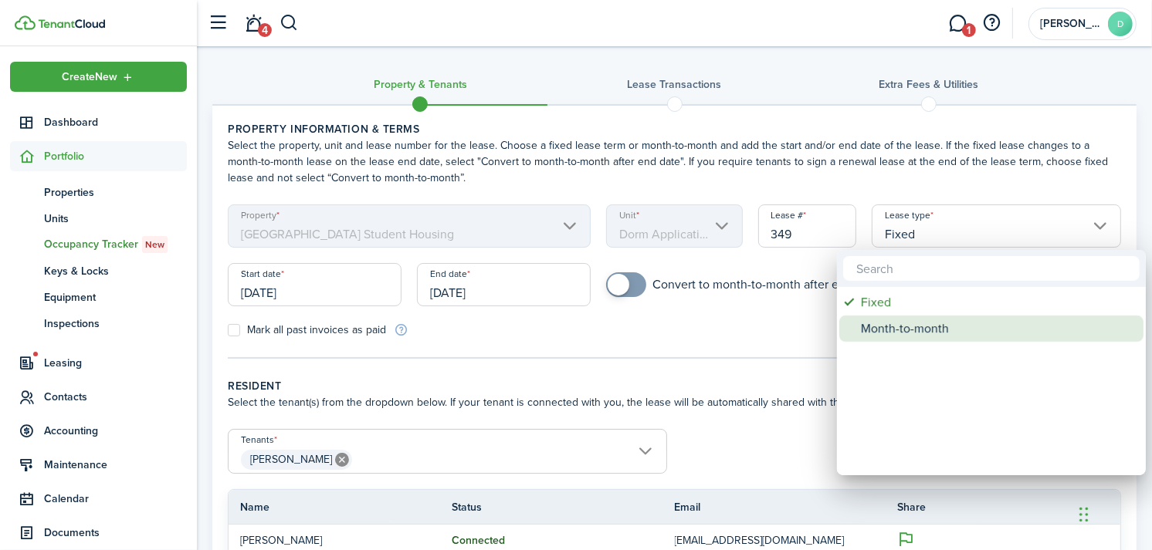
click at [912, 333] on div "Month-to-month" at bounding box center [997, 329] width 273 height 26
type input "Month-to-month"
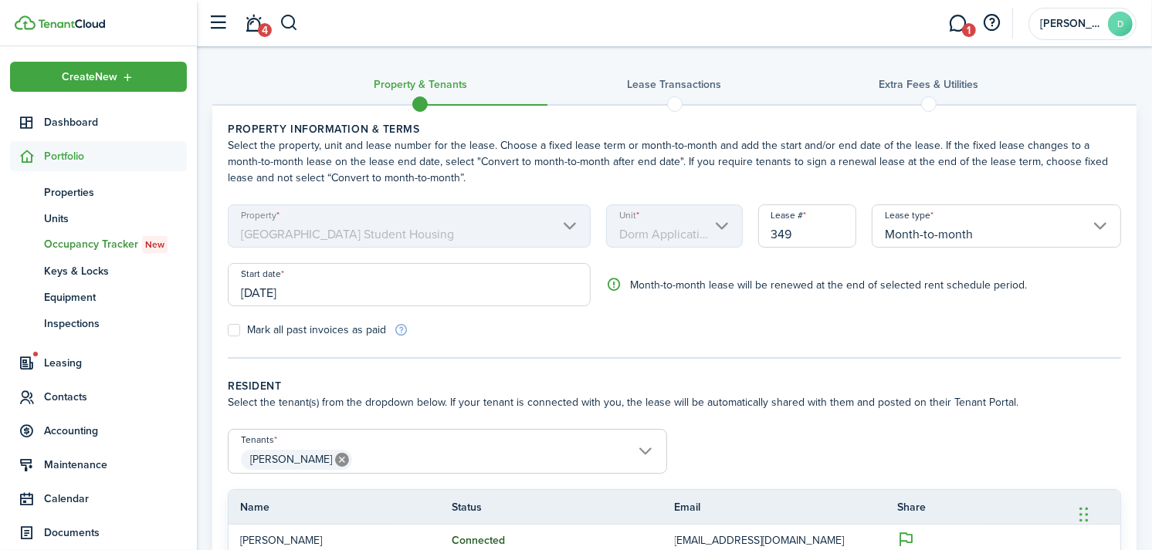
click at [391, 293] on input "[DATE]" at bounding box center [409, 284] width 363 height 43
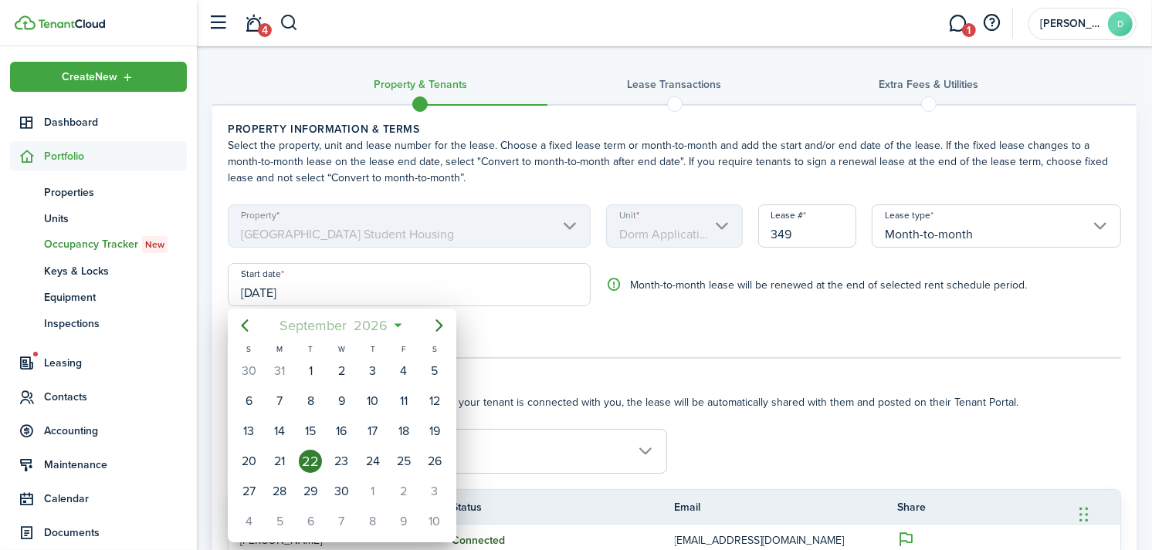
click at [377, 327] on span "2026" at bounding box center [370, 326] width 41 height 28
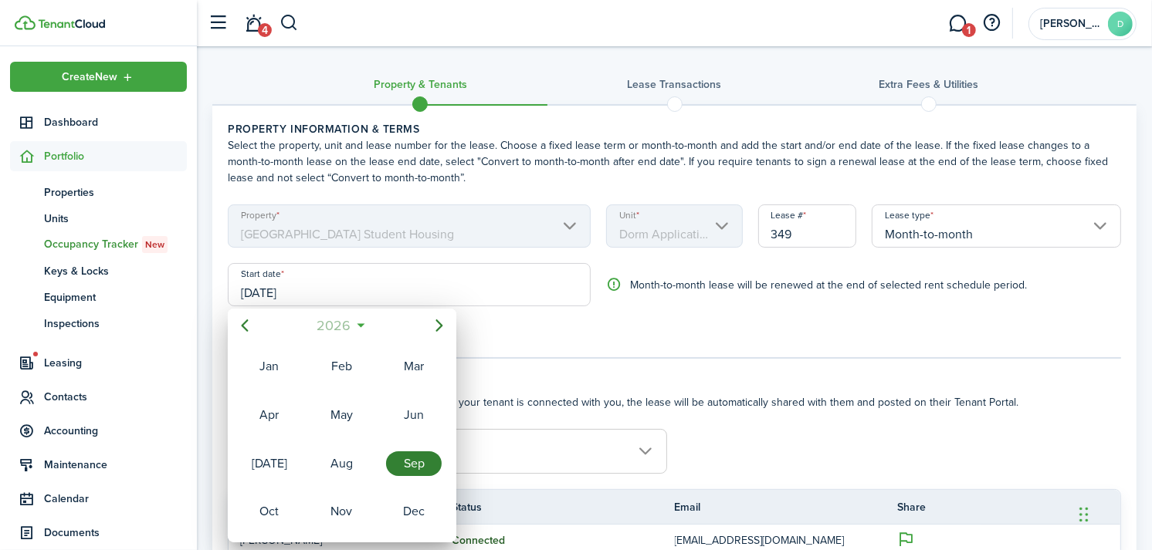
click at [343, 321] on span "2026" at bounding box center [333, 326] width 41 height 28
click at [337, 453] on div "2025" at bounding box center [342, 464] width 56 height 25
click at [422, 460] on div "Sep" at bounding box center [414, 464] width 56 height 25
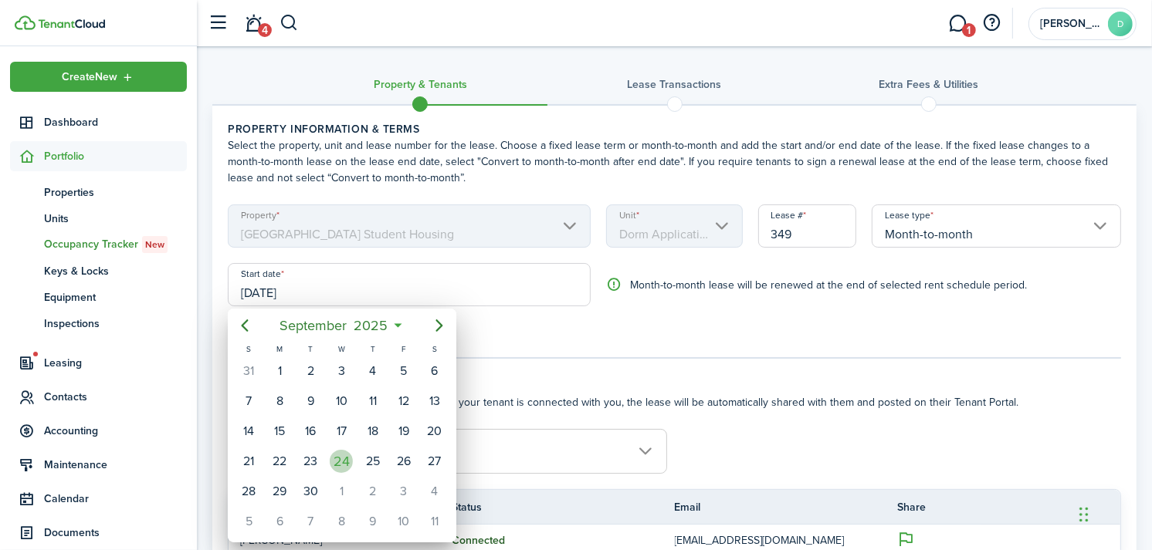
click at [336, 455] on div "24" at bounding box center [341, 461] width 23 height 23
type input "[DATE]"
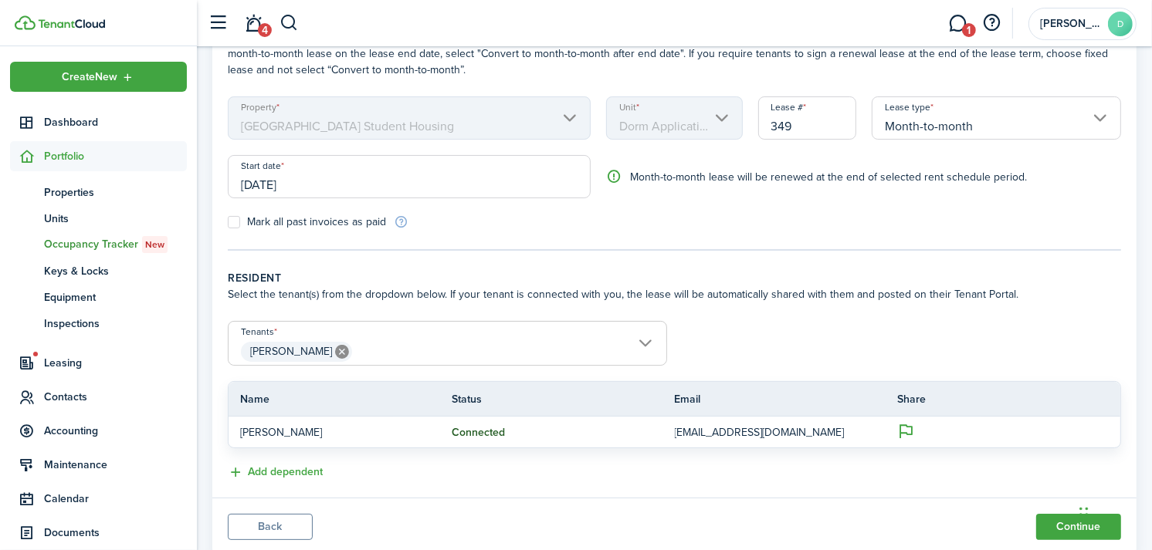
scroll to position [155, 0]
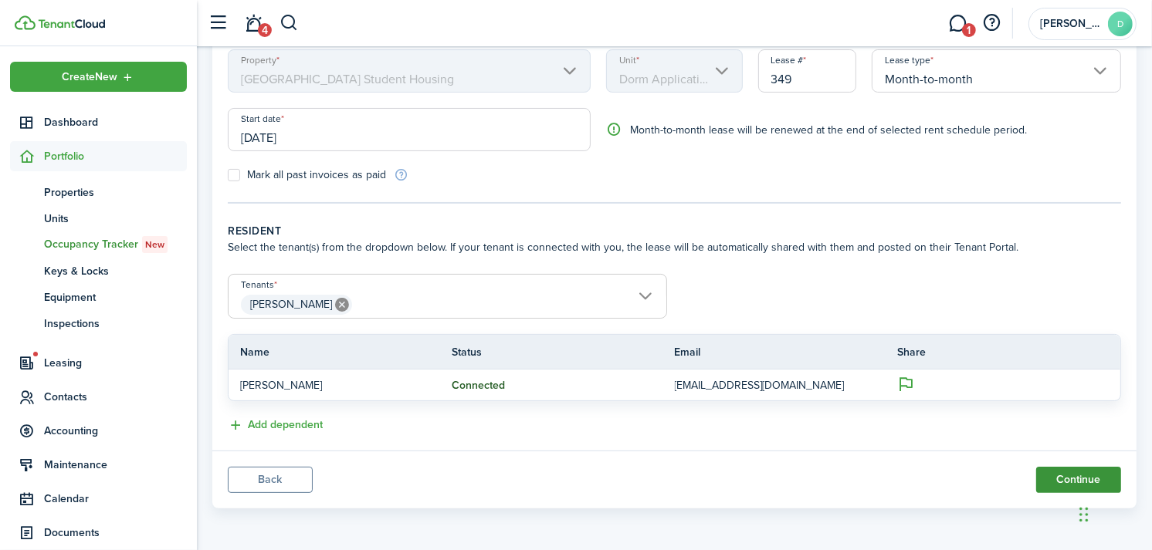
click at [1067, 479] on button "Continue" at bounding box center [1078, 480] width 85 height 26
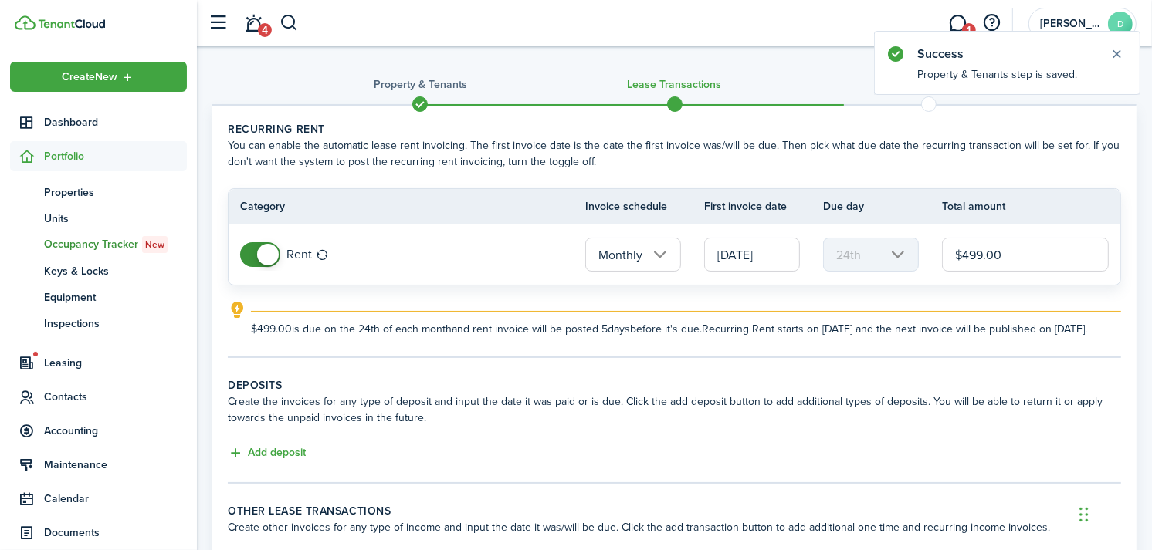
click at [760, 258] on input "[DATE]" at bounding box center [752, 255] width 96 height 34
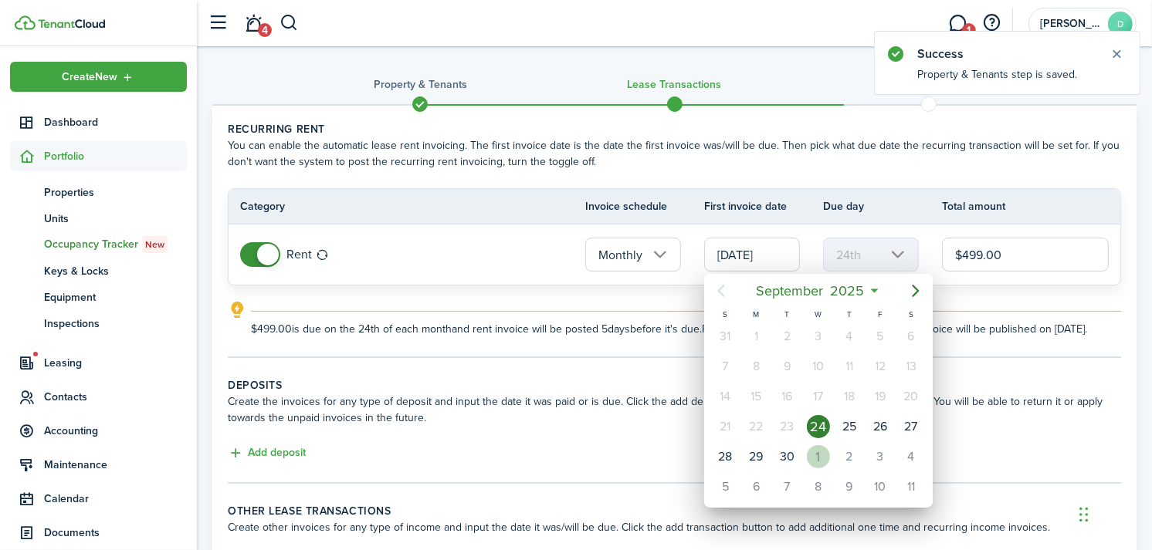
click at [820, 445] on div "1" at bounding box center [818, 456] width 23 height 23
type input "[DATE]"
type input "1st"
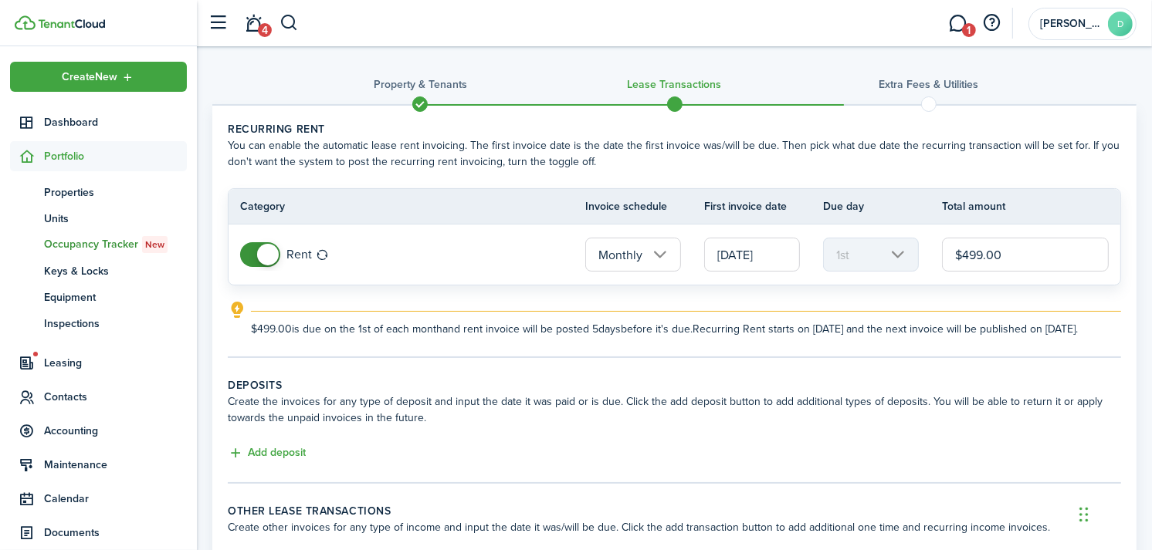
scroll to position [152, 0]
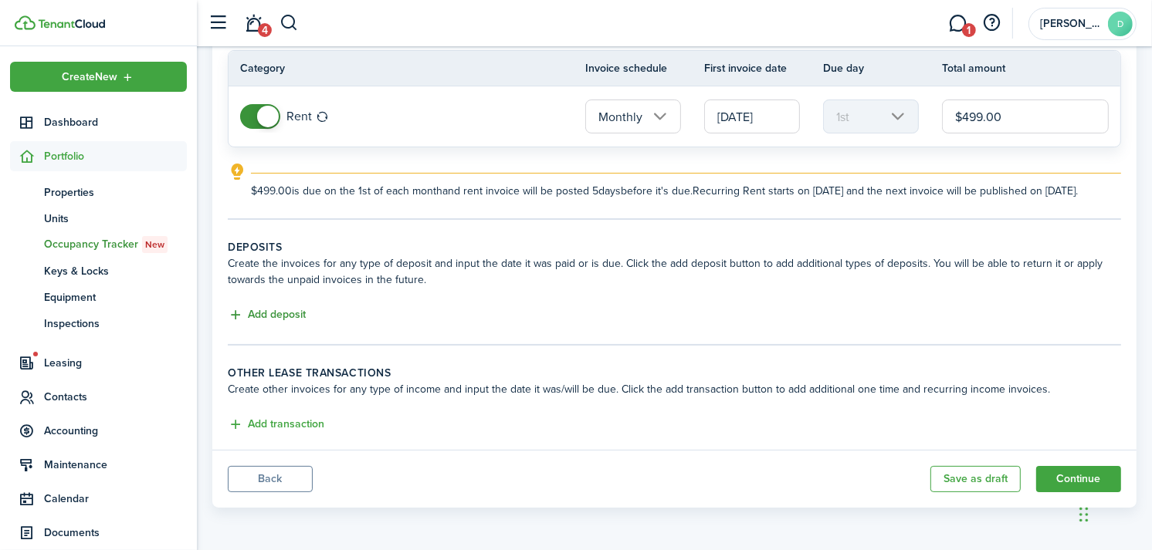
click at [286, 315] on button "Add deposit" at bounding box center [267, 315] width 78 height 18
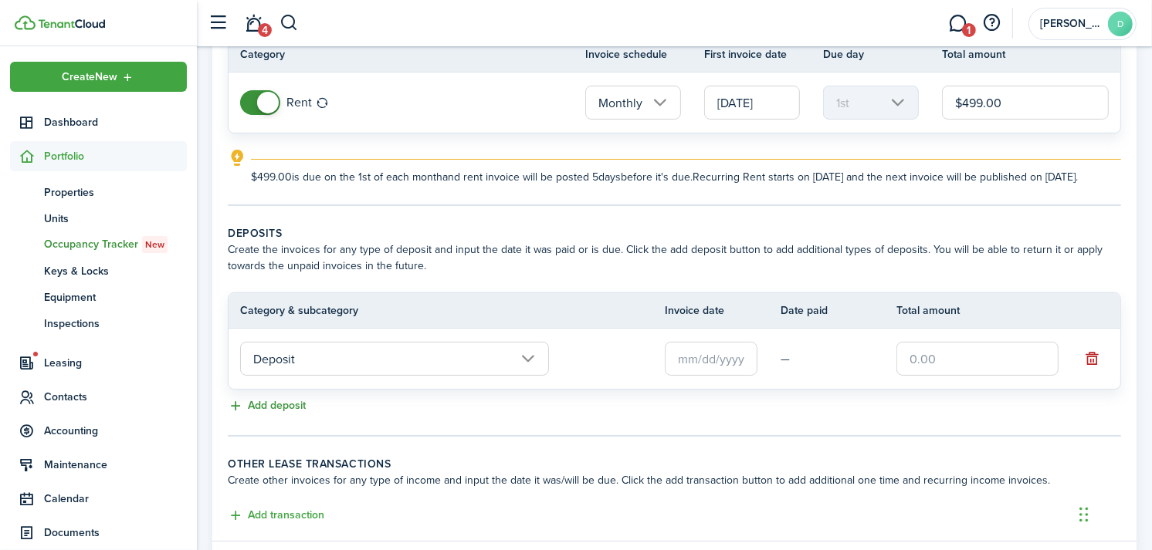
click at [288, 415] on button "Add deposit" at bounding box center [267, 407] width 78 height 18
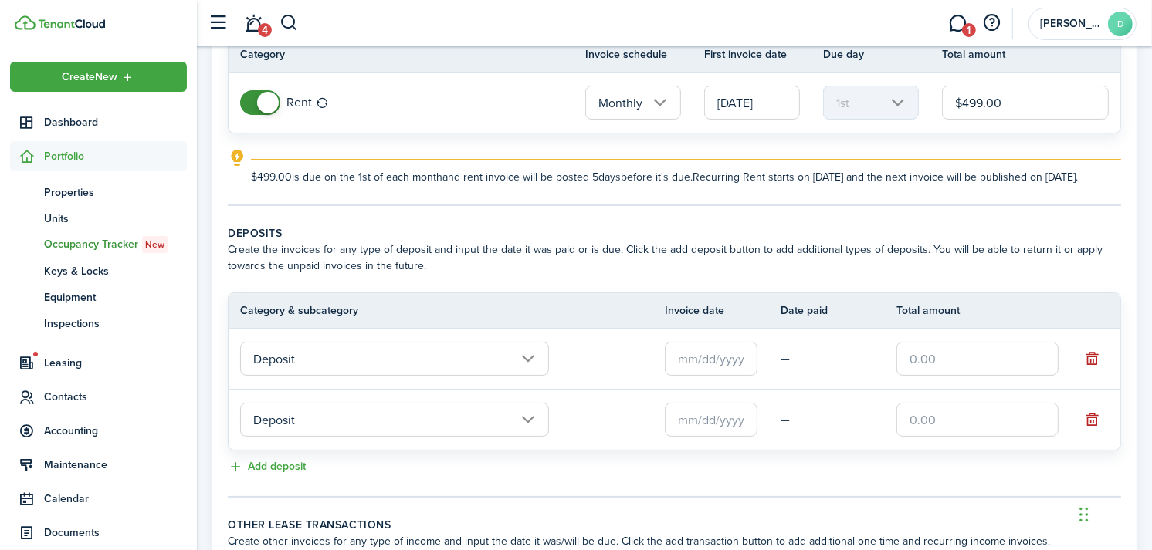
click at [322, 376] on input "Deposit" at bounding box center [394, 359] width 309 height 34
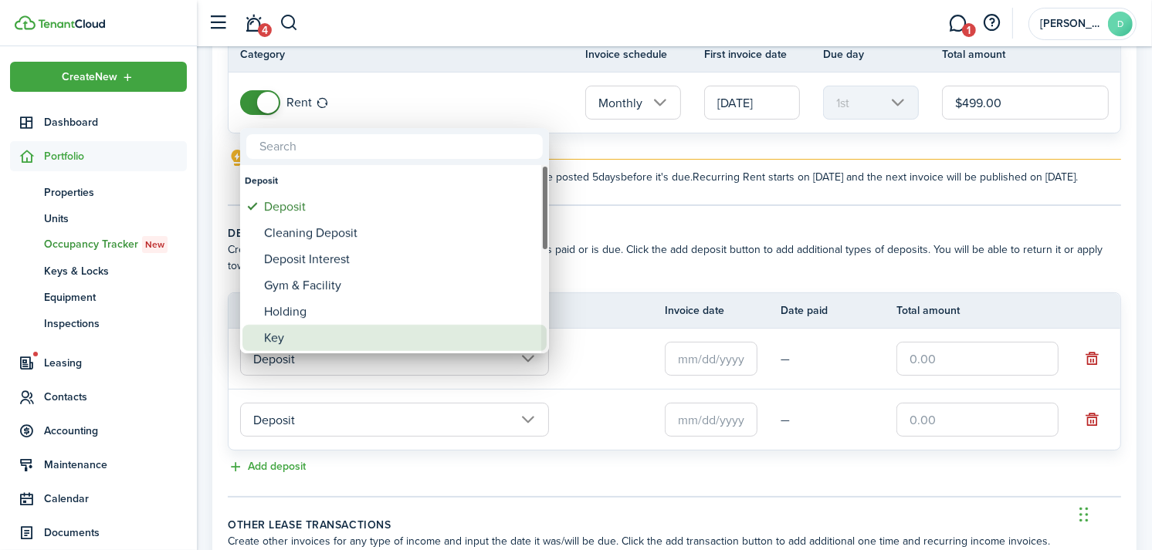
click at [297, 327] on div "Key" at bounding box center [400, 338] width 273 height 26
type input "Deposit / Key"
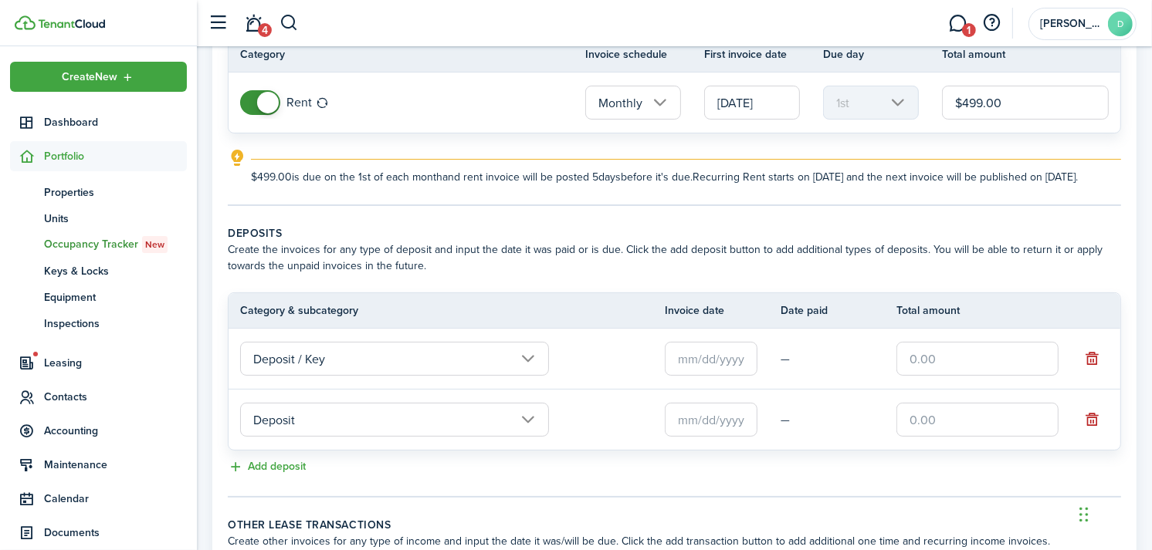
click at [295, 437] on input "Deposit" at bounding box center [394, 420] width 309 height 34
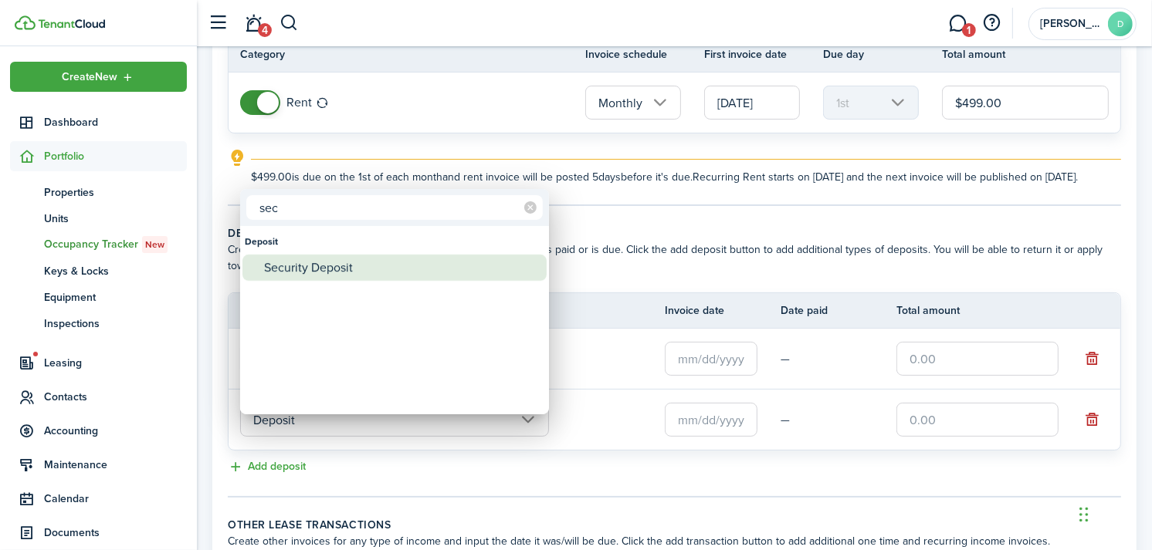
type input "sec"
click at [313, 267] on div "Security Deposit" at bounding box center [400, 268] width 273 height 26
type input "Deposit / Security Deposit"
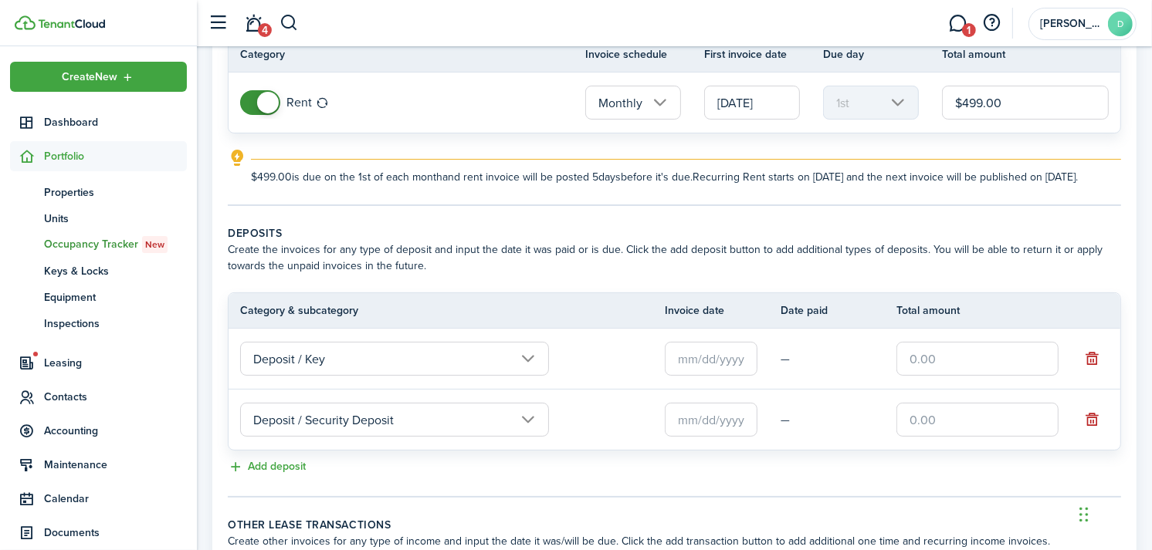
click at [692, 369] on input "text" at bounding box center [711, 359] width 93 height 34
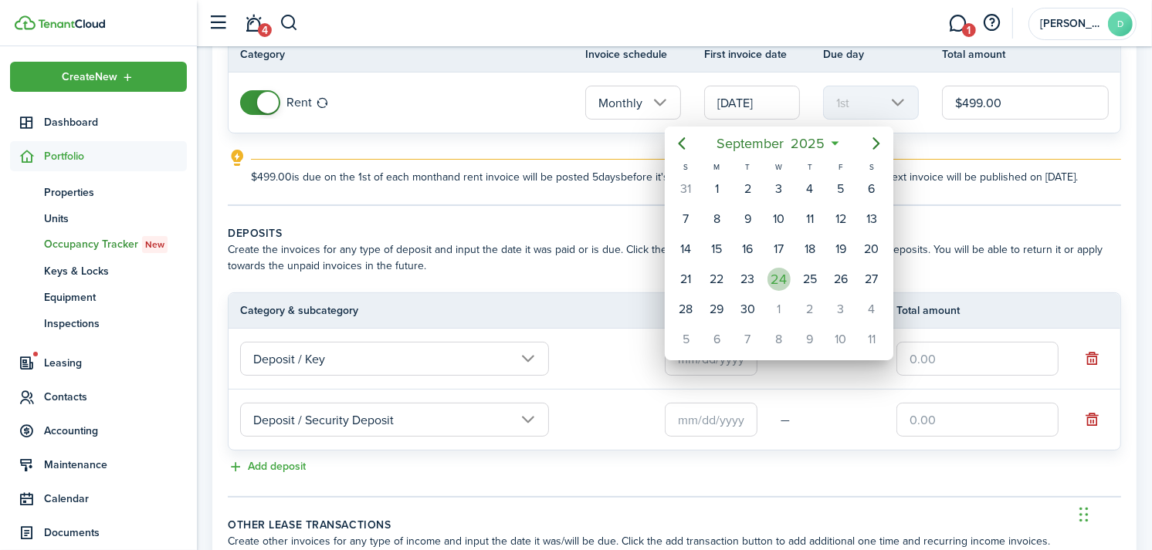
click at [774, 276] on div "24" at bounding box center [778, 279] width 23 height 23
type input "[DATE]"
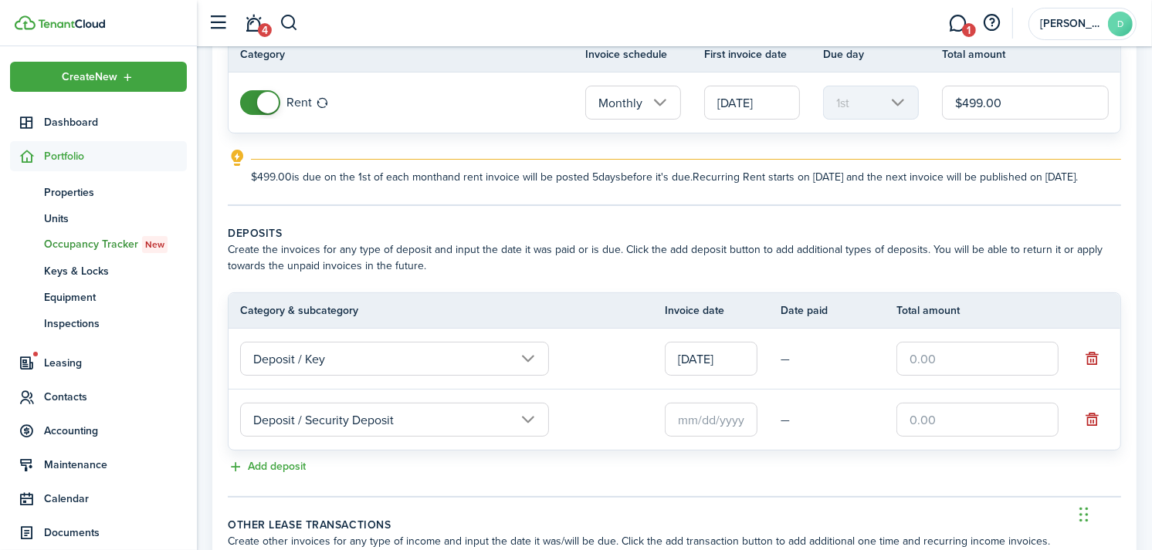
click at [716, 437] on input "text" at bounding box center [711, 420] width 93 height 34
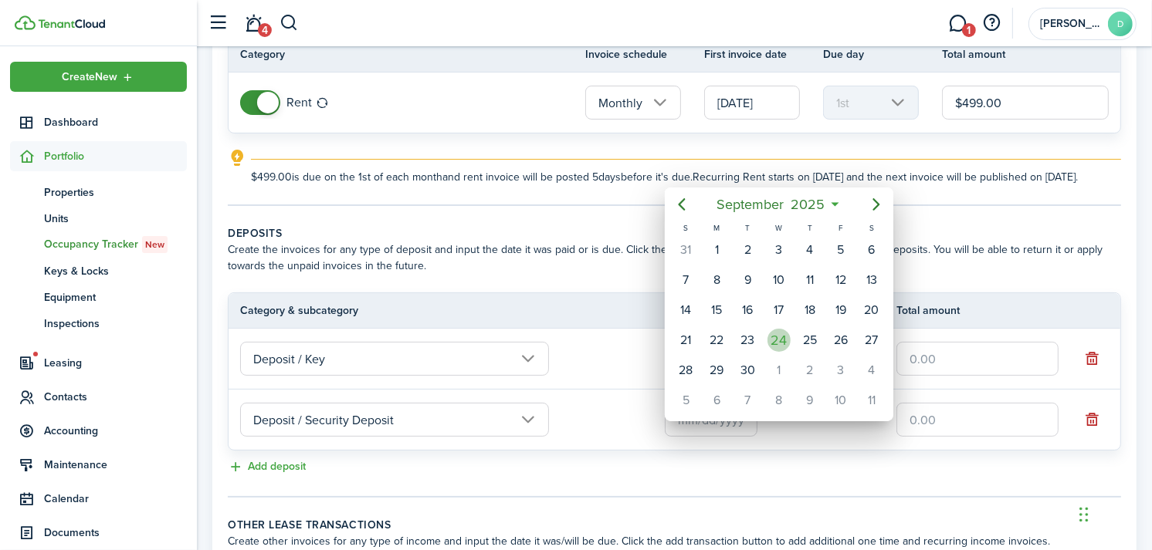
click at [777, 334] on div "24" at bounding box center [778, 340] width 23 height 23
type input "[DATE]"
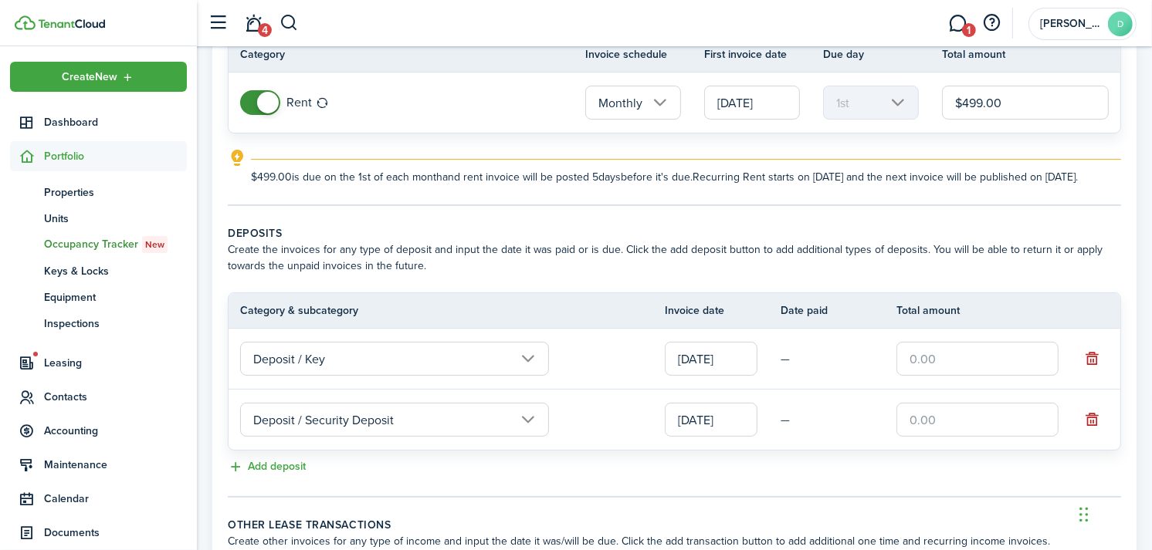
click at [926, 363] on input "text" at bounding box center [977, 359] width 162 height 34
type input "$20.00"
type input "$499.00"
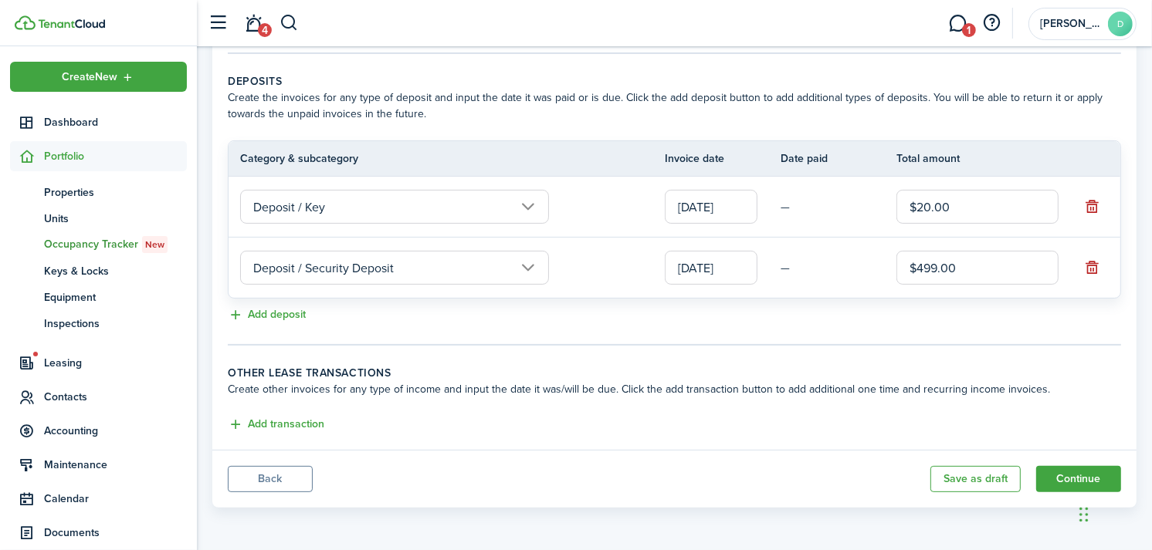
scroll to position [319, 0]
click at [307, 425] on button "Add transaction" at bounding box center [276, 425] width 96 height 18
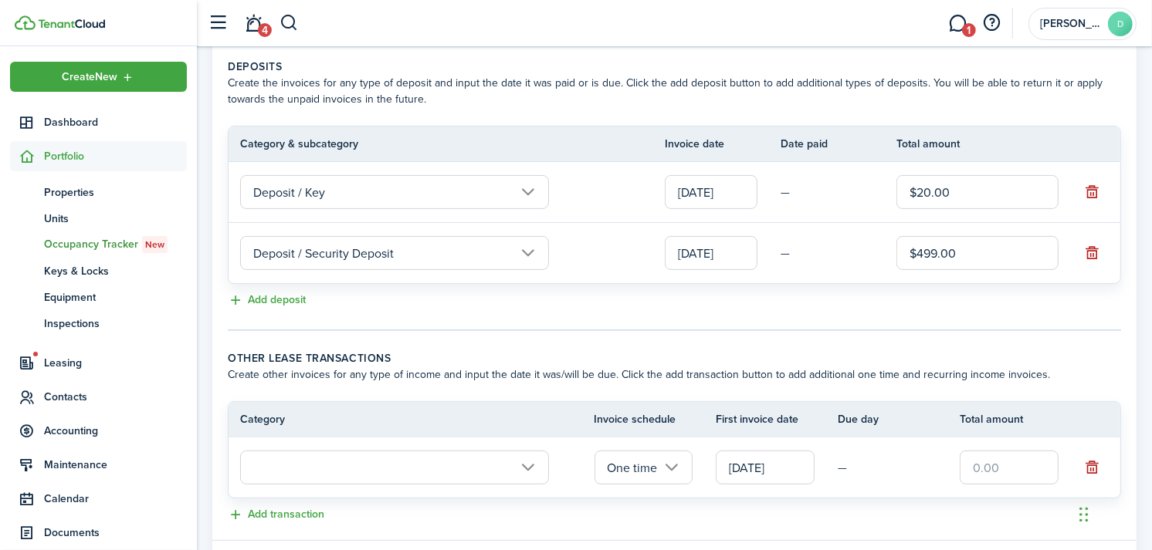
scroll to position [425, 0]
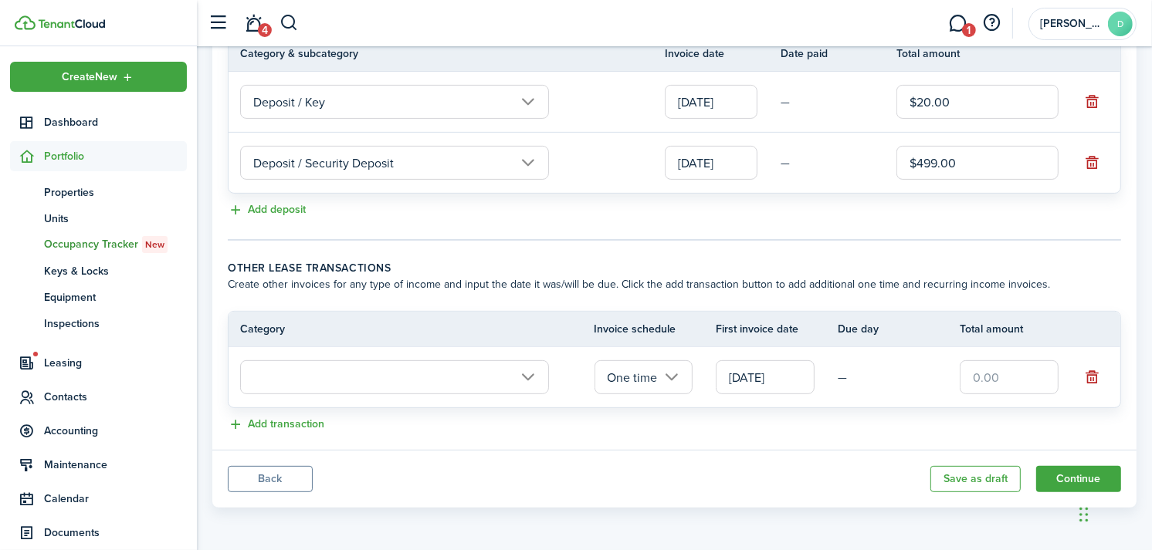
click at [306, 381] on input "text" at bounding box center [394, 377] width 309 height 34
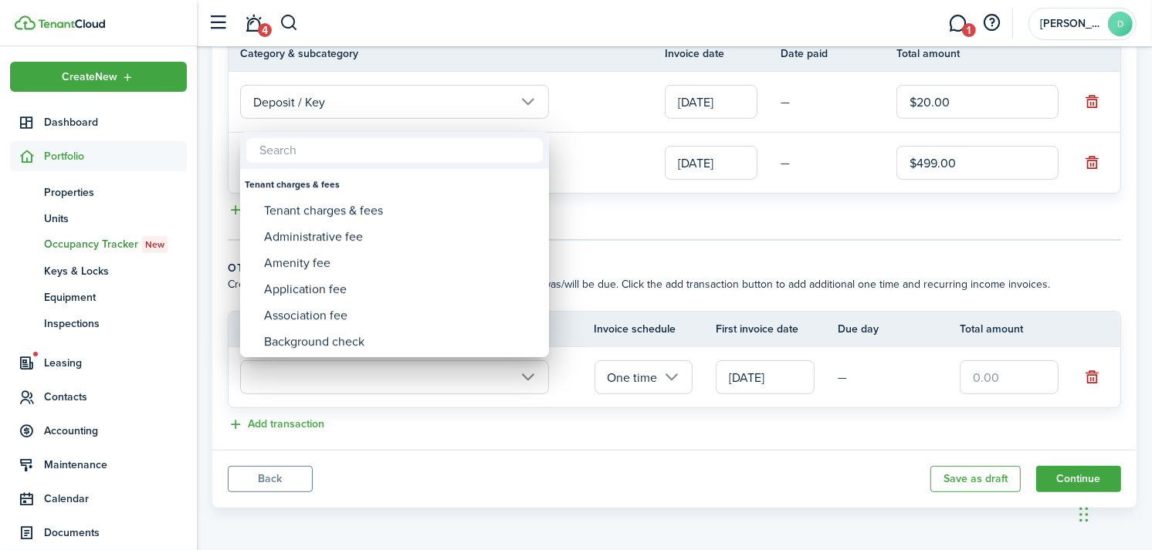
type input "o"
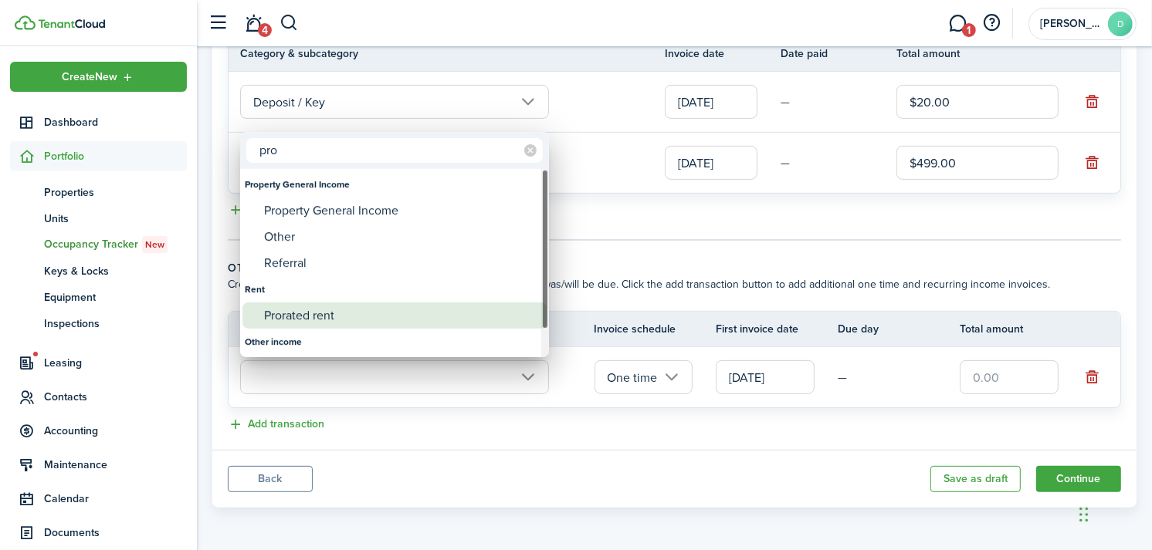
type input "pro"
click at [301, 313] on div "Prorated rent" at bounding box center [400, 316] width 273 height 26
type input "Rent / Prorated rent"
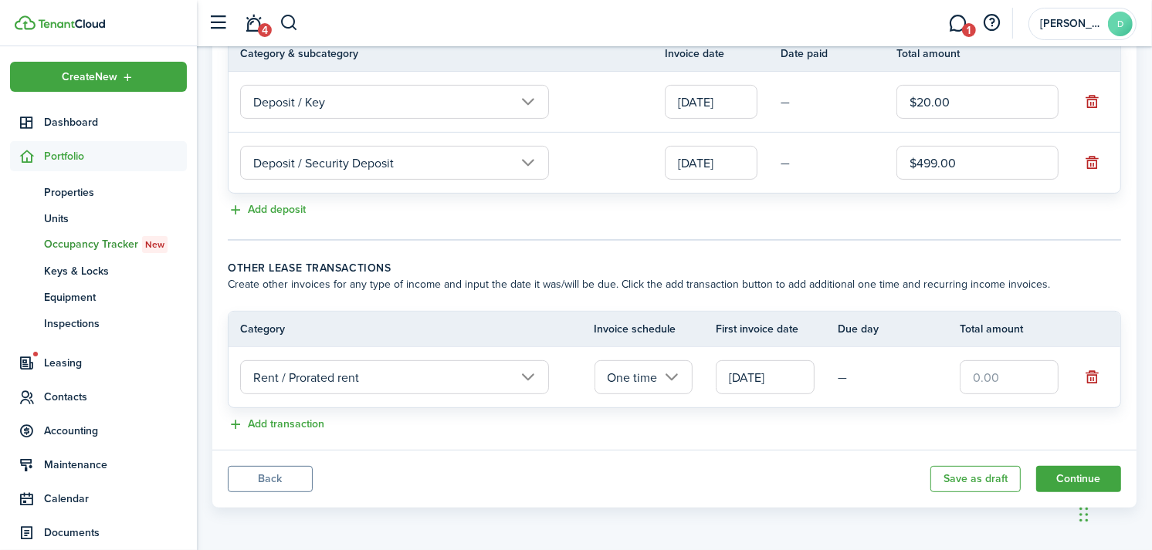
click at [1006, 375] on input "text" at bounding box center [1008, 377] width 99 height 34
type input "$116.00"
click at [783, 475] on panel-main-footer "Back Save as draft Continue" at bounding box center [674, 479] width 924 height 58
click at [1063, 479] on button "Continue" at bounding box center [1078, 479] width 85 height 26
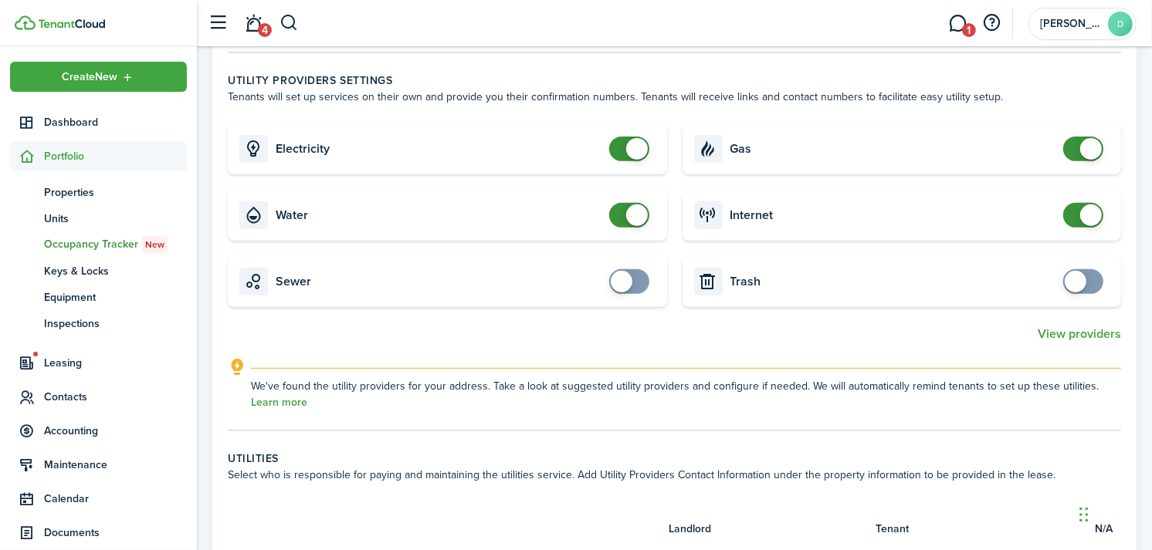
scroll to position [511, 0]
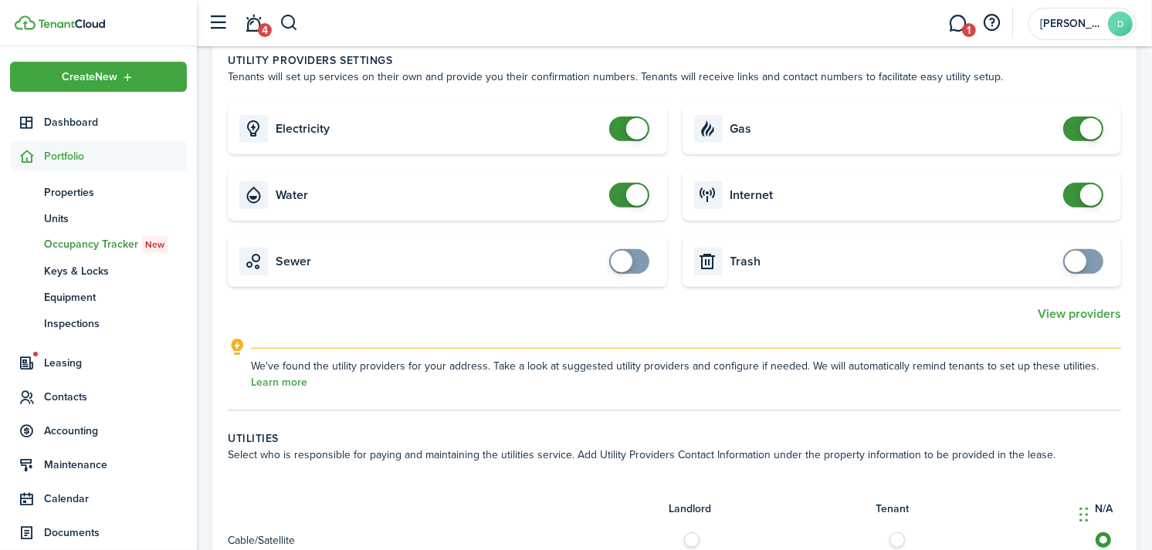
checkbox input "false"
click at [636, 128] on span at bounding box center [637, 129] width 22 height 22
checkbox input "false"
click at [637, 193] on span at bounding box center [637, 195] width 22 height 22
checkbox input "false"
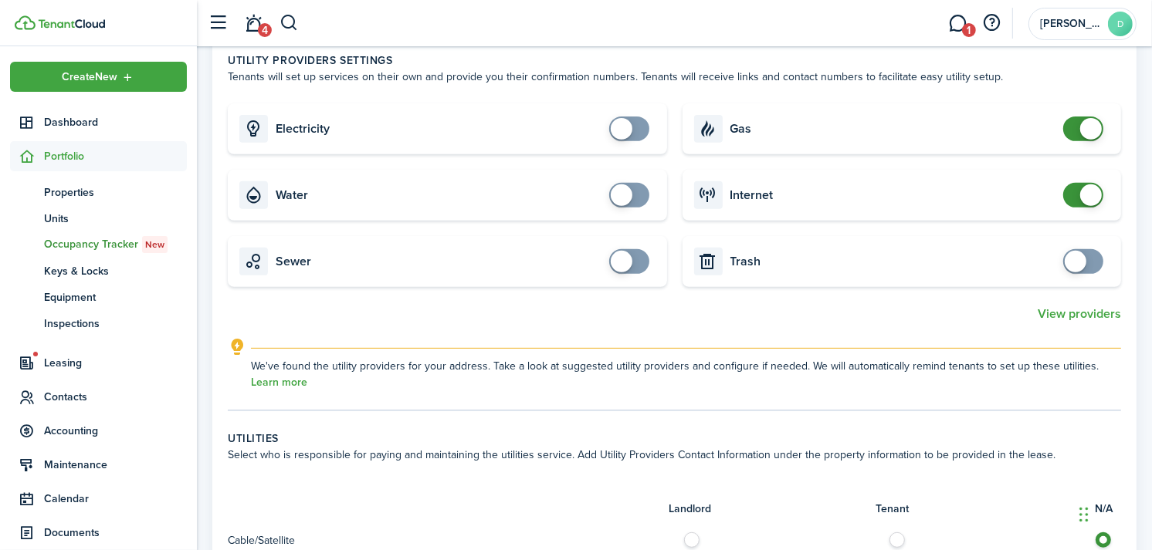
click at [1091, 129] on span at bounding box center [1091, 129] width 22 height 22
checkbox input "false"
click at [1092, 197] on span at bounding box center [1091, 195] width 22 height 22
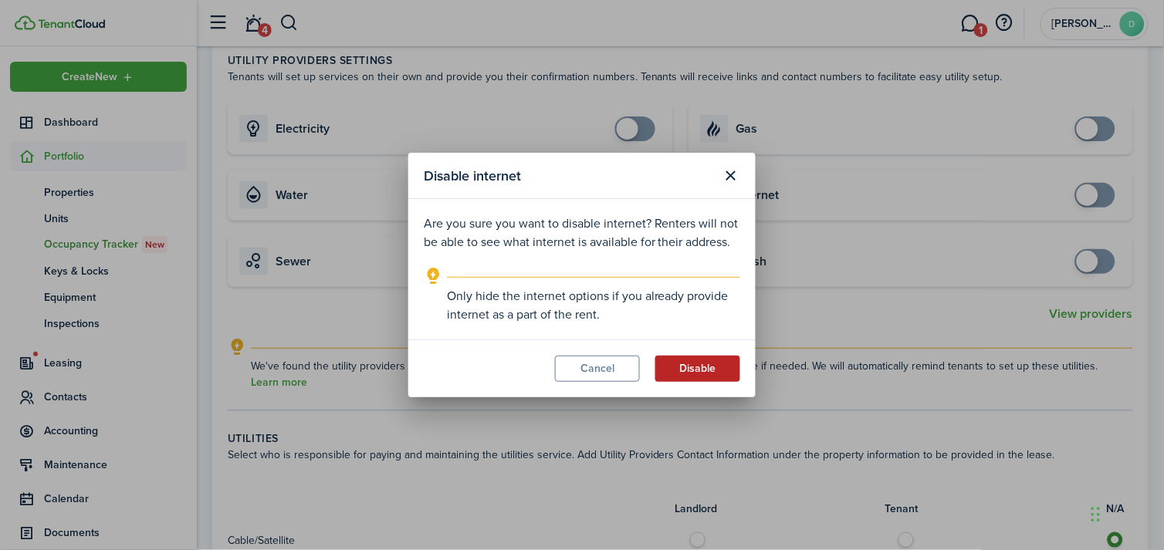
click at [693, 368] on button "Disable" at bounding box center [697, 369] width 85 height 26
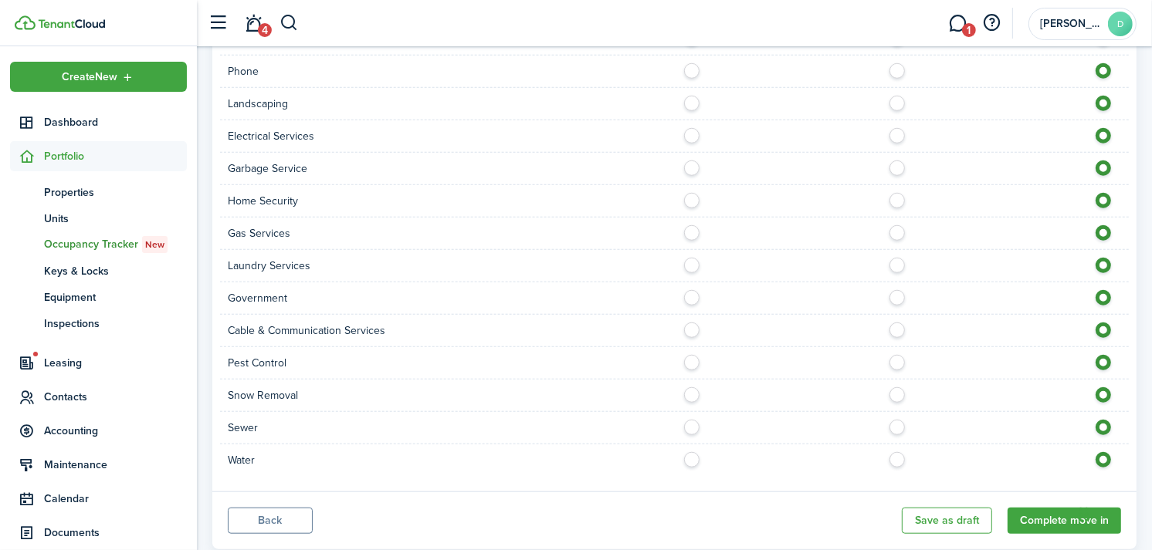
scroll to position [1151, 0]
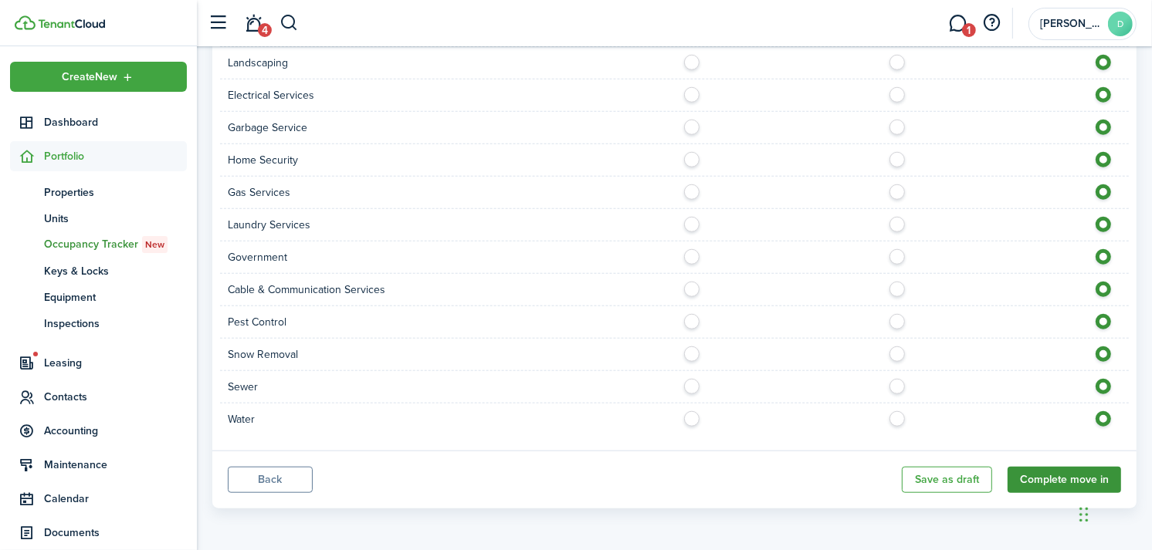
click at [1048, 479] on button "Complete move in" at bounding box center [1063, 480] width 113 height 26
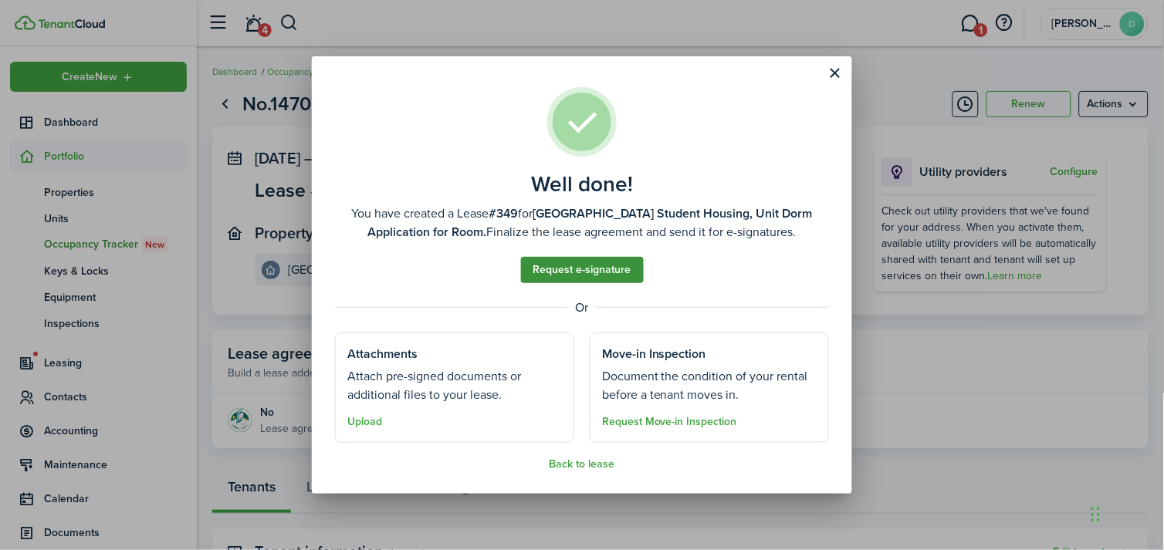
click at [614, 271] on link "Request e-signature" at bounding box center [582, 270] width 123 height 26
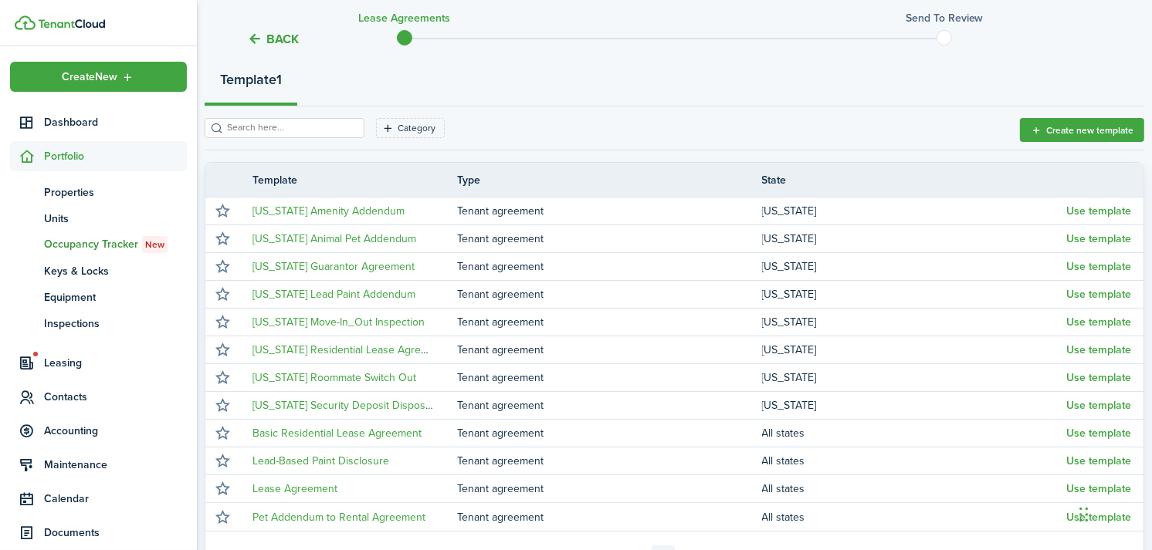
scroll to position [352, 0]
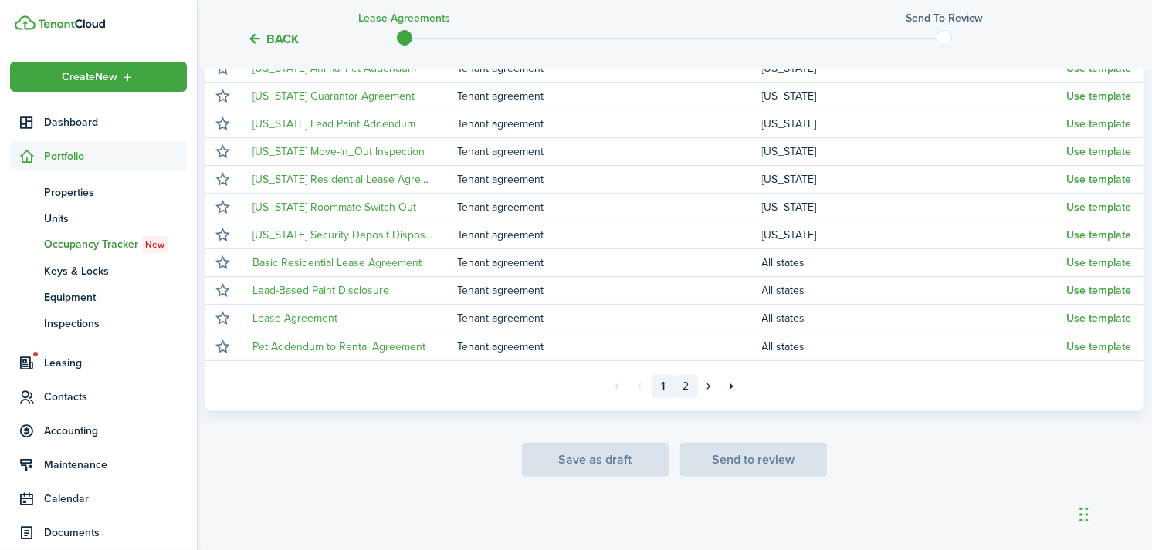
click at [684, 386] on link "2" at bounding box center [686, 386] width 23 height 23
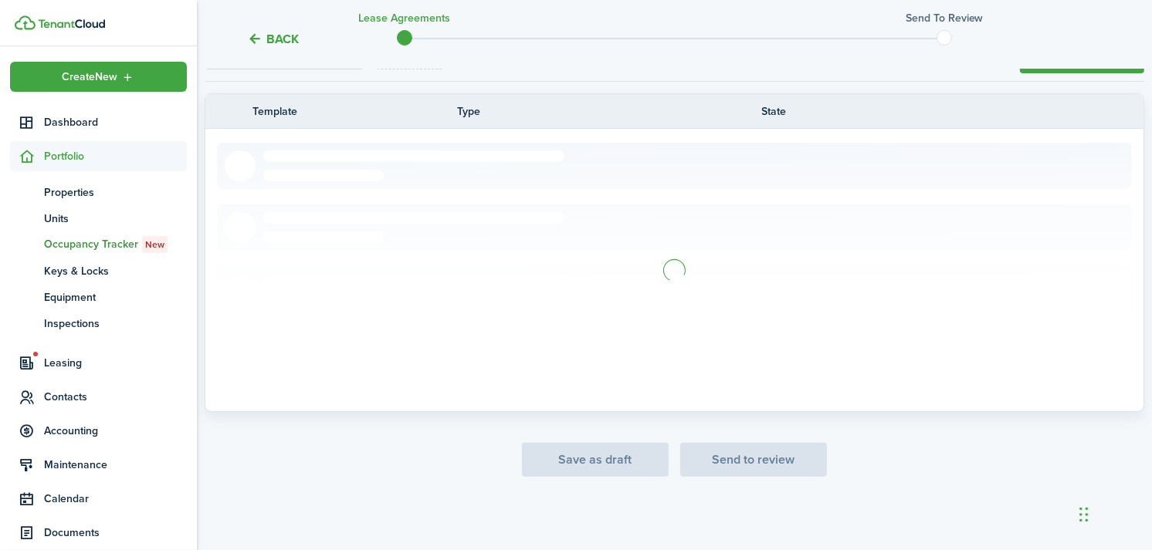
scroll to position [129, 0]
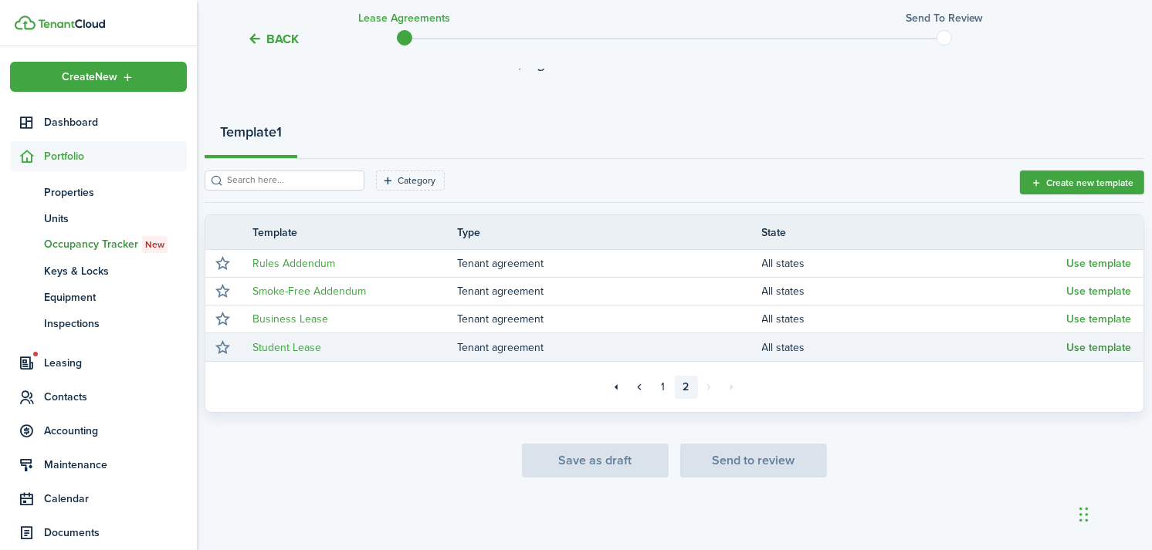
click at [1091, 345] on button "Use template" at bounding box center [1098, 348] width 65 height 12
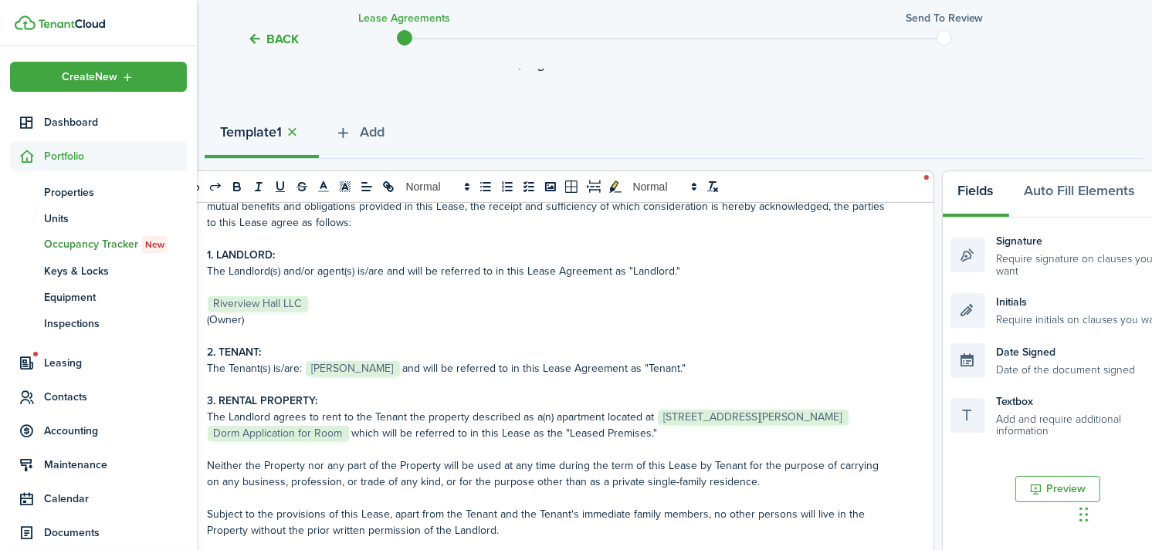
scroll to position [157, 0]
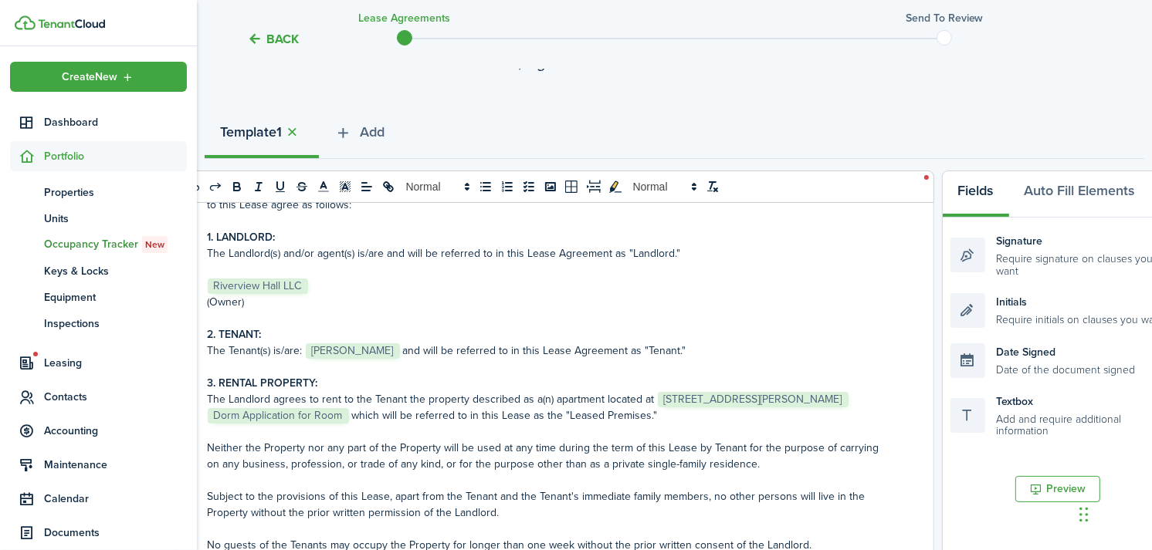
click at [350, 409] on p "The Landlord agrees to rent to the Tenant the property described as a(n) apartm…" at bounding box center [549, 407] width 683 height 32
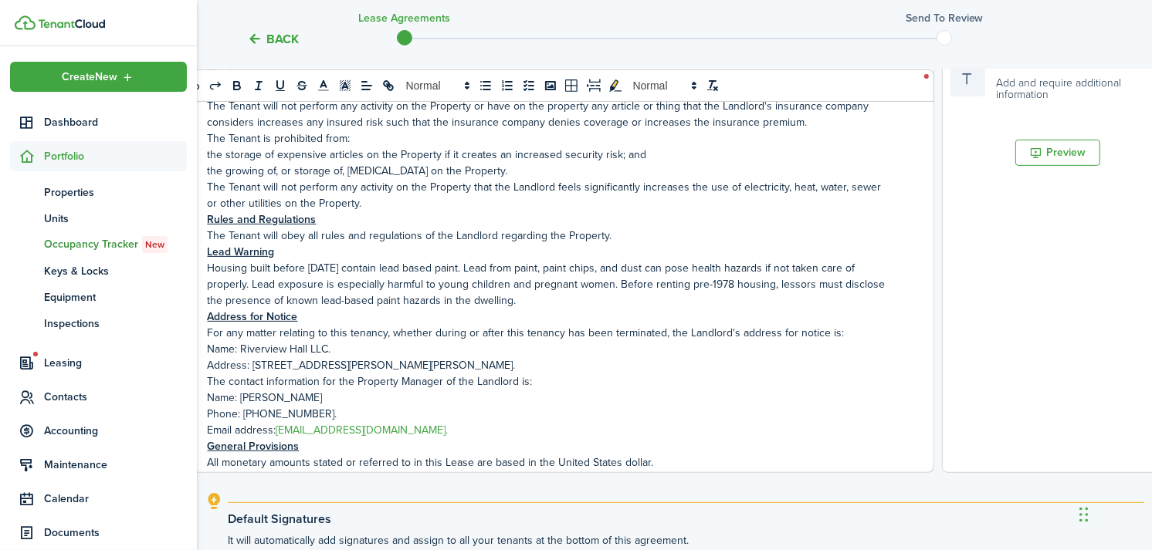
scroll to position [2750, 0]
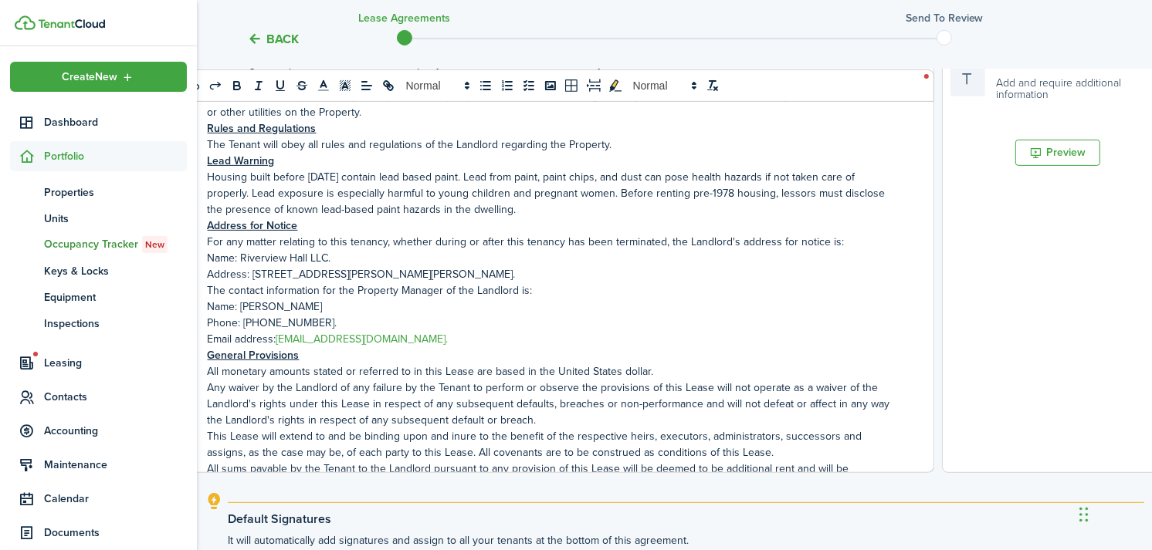
drag, startPoint x: 241, startPoint y: 303, endPoint x: 358, endPoint y: 301, distance: 117.3
click at [358, 301] on p "Name: [PERSON_NAME]" at bounding box center [549, 307] width 683 height 16
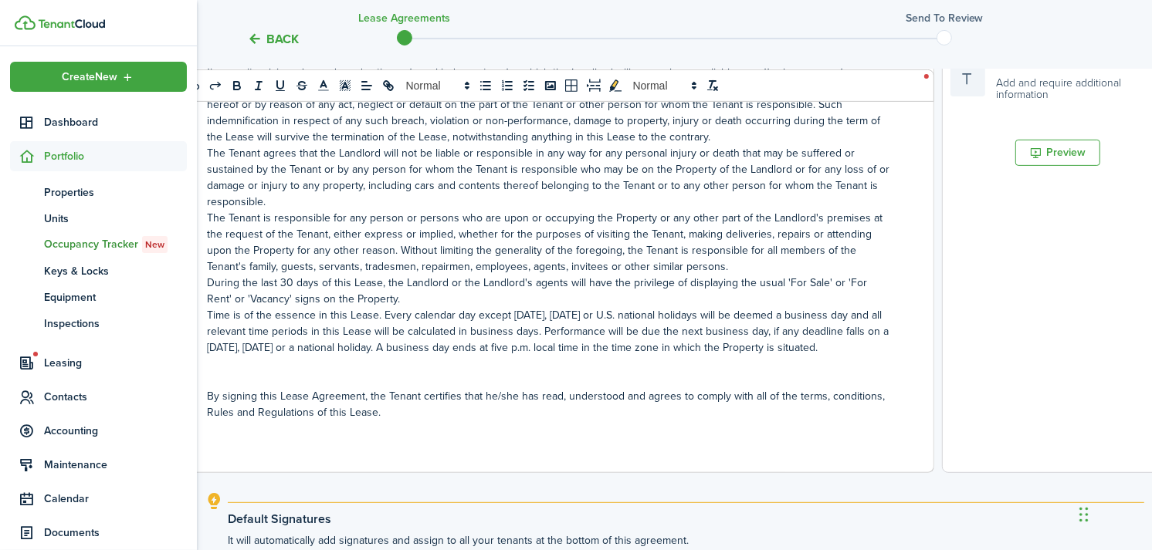
scroll to position [650, 0]
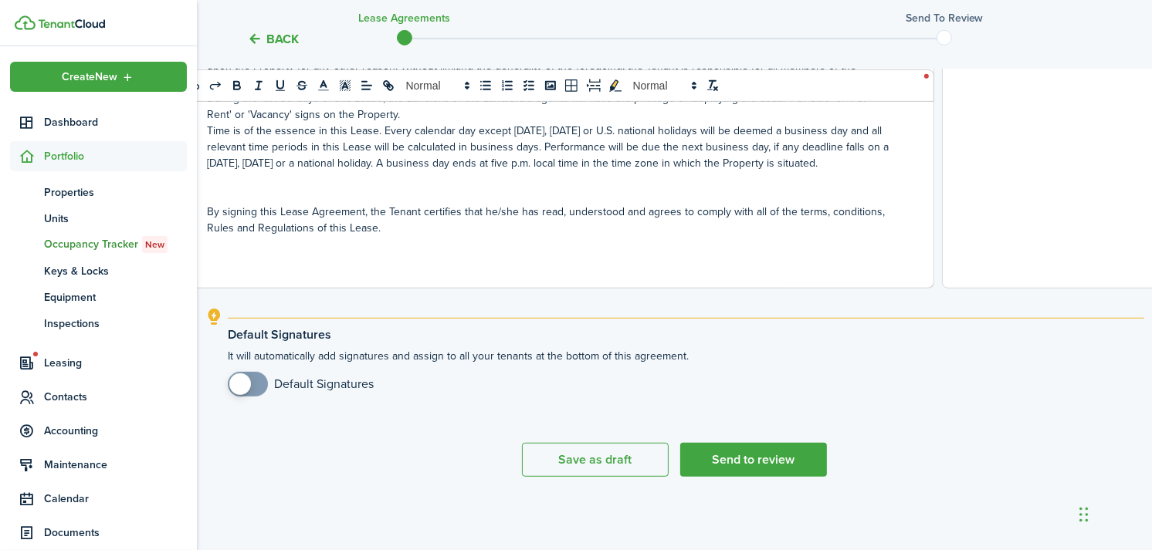
checkbox input "true"
click at [235, 389] on span at bounding box center [240, 385] width 22 height 22
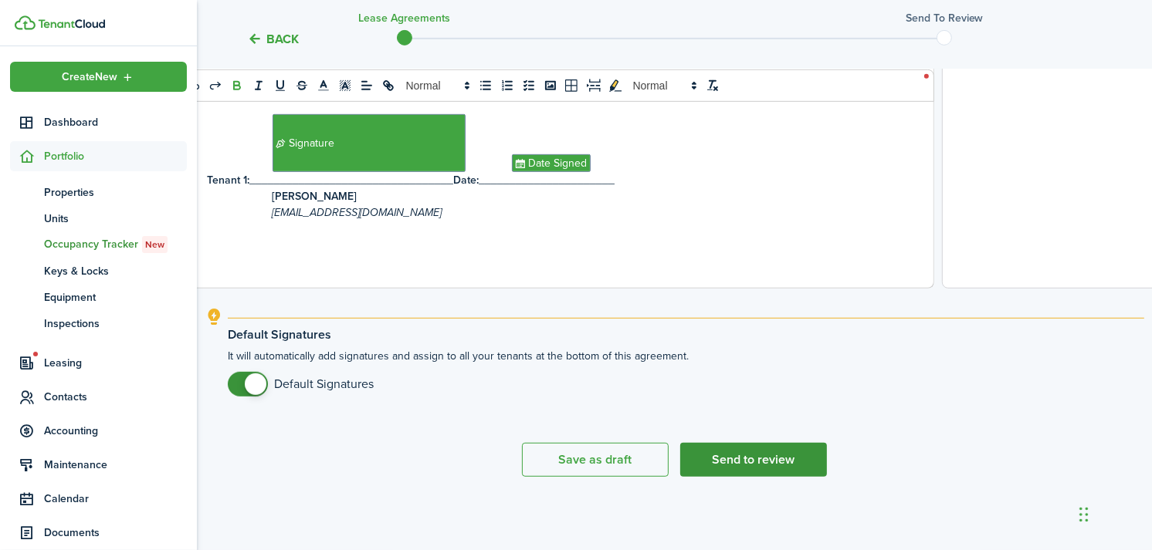
click at [749, 462] on button "Send to review" at bounding box center [753, 460] width 147 height 34
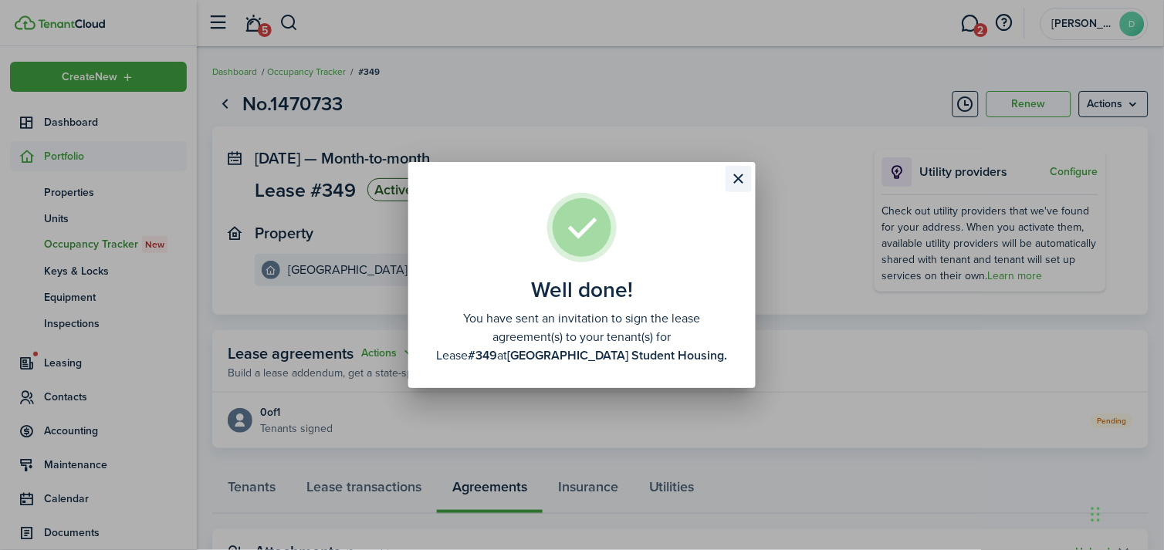
click at [736, 178] on button "Close modal" at bounding box center [739, 179] width 26 height 26
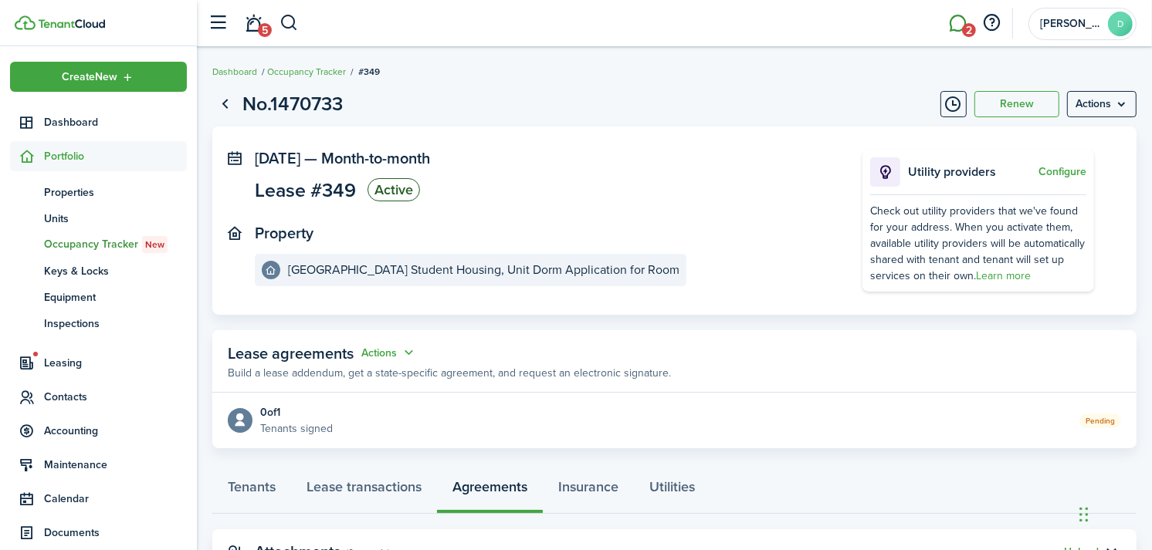
click at [953, 23] on link "2" at bounding box center [957, 23] width 29 height 39
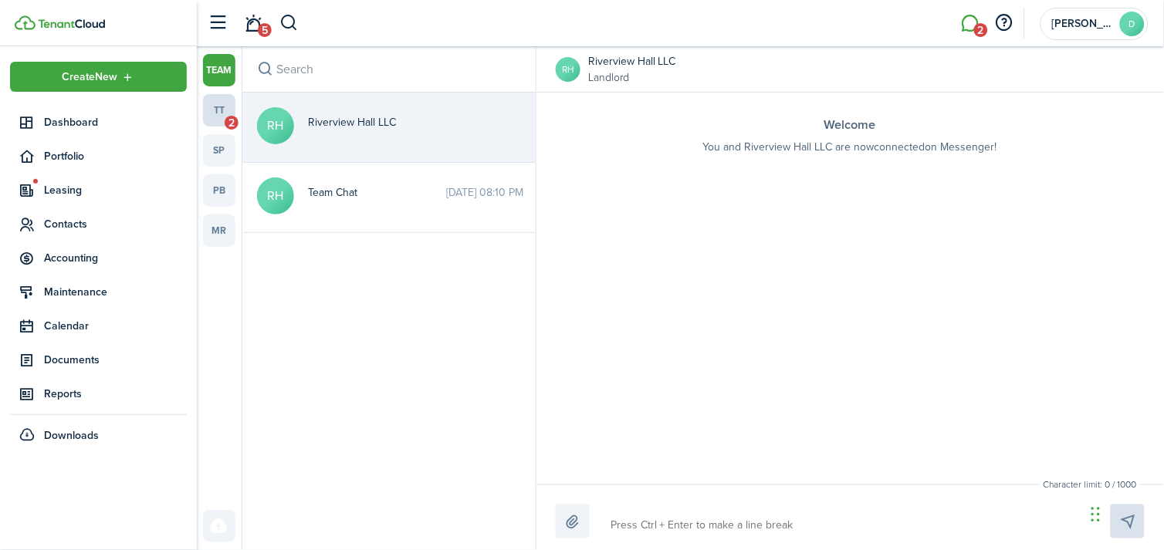
click at [221, 110] on link "tt 2" at bounding box center [219, 110] width 32 height 32
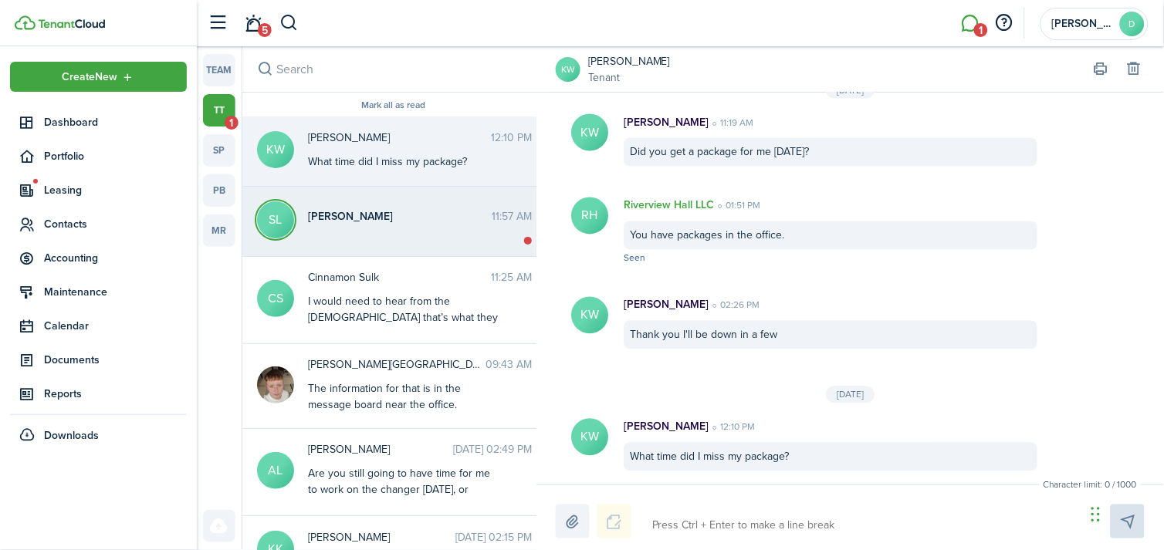
click at [338, 209] on span "[PERSON_NAME]" at bounding box center [400, 216] width 184 height 16
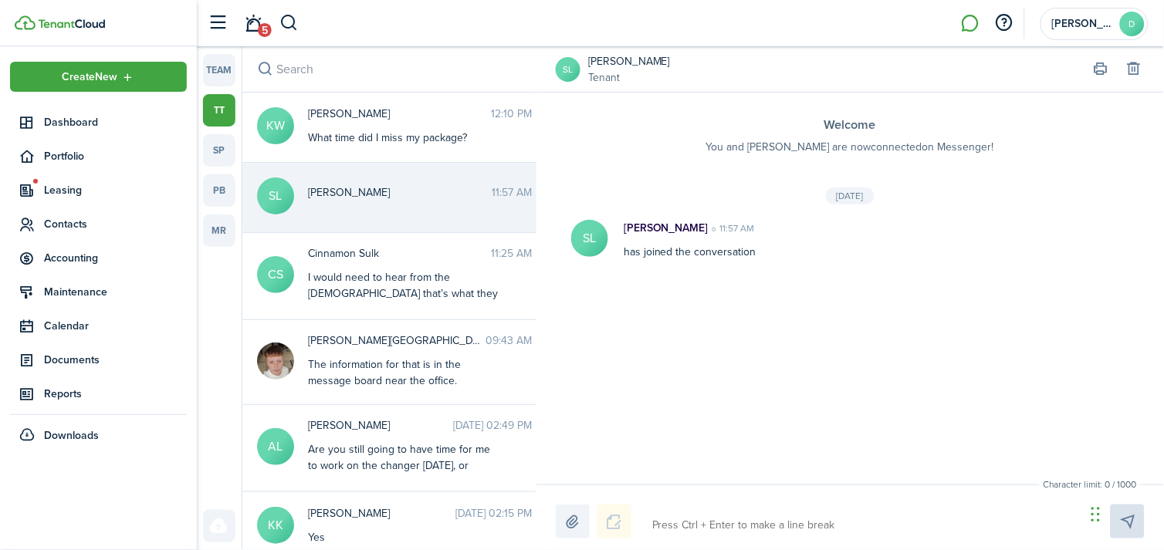
click at [343, 184] on span "[PERSON_NAME]" at bounding box center [400, 192] width 184 height 16
click at [291, 23] on button "button" at bounding box center [288, 23] width 19 height 26
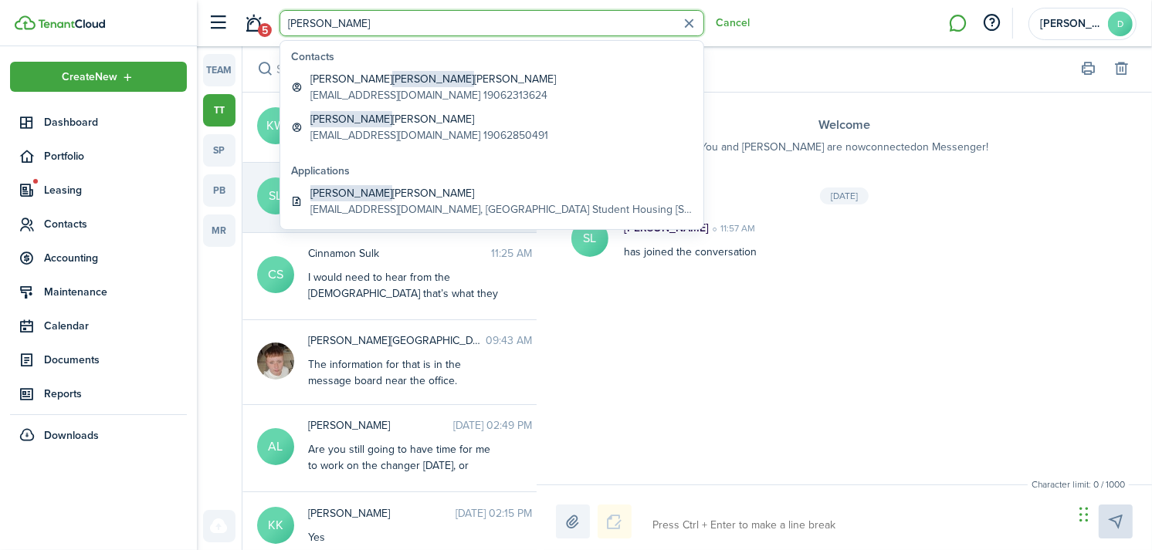
type input "[PERSON_NAME]"
click at [807, 80] on div "SL [PERSON_NAME] Tenant" at bounding box center [844, 69] width 577 height 46
